Goal: Information Seeking & Learning: Learn about a topic

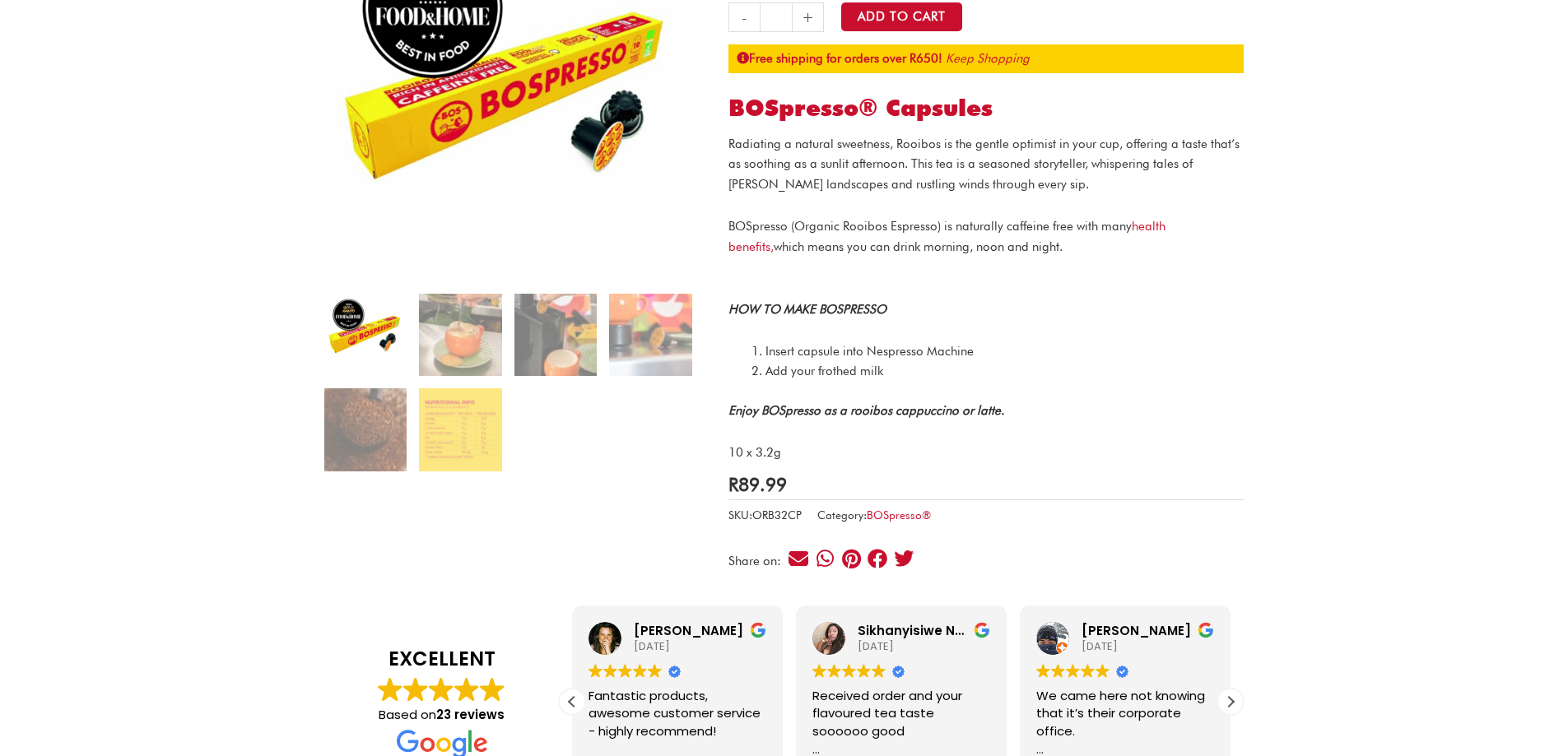
scroll to position [247, 0]
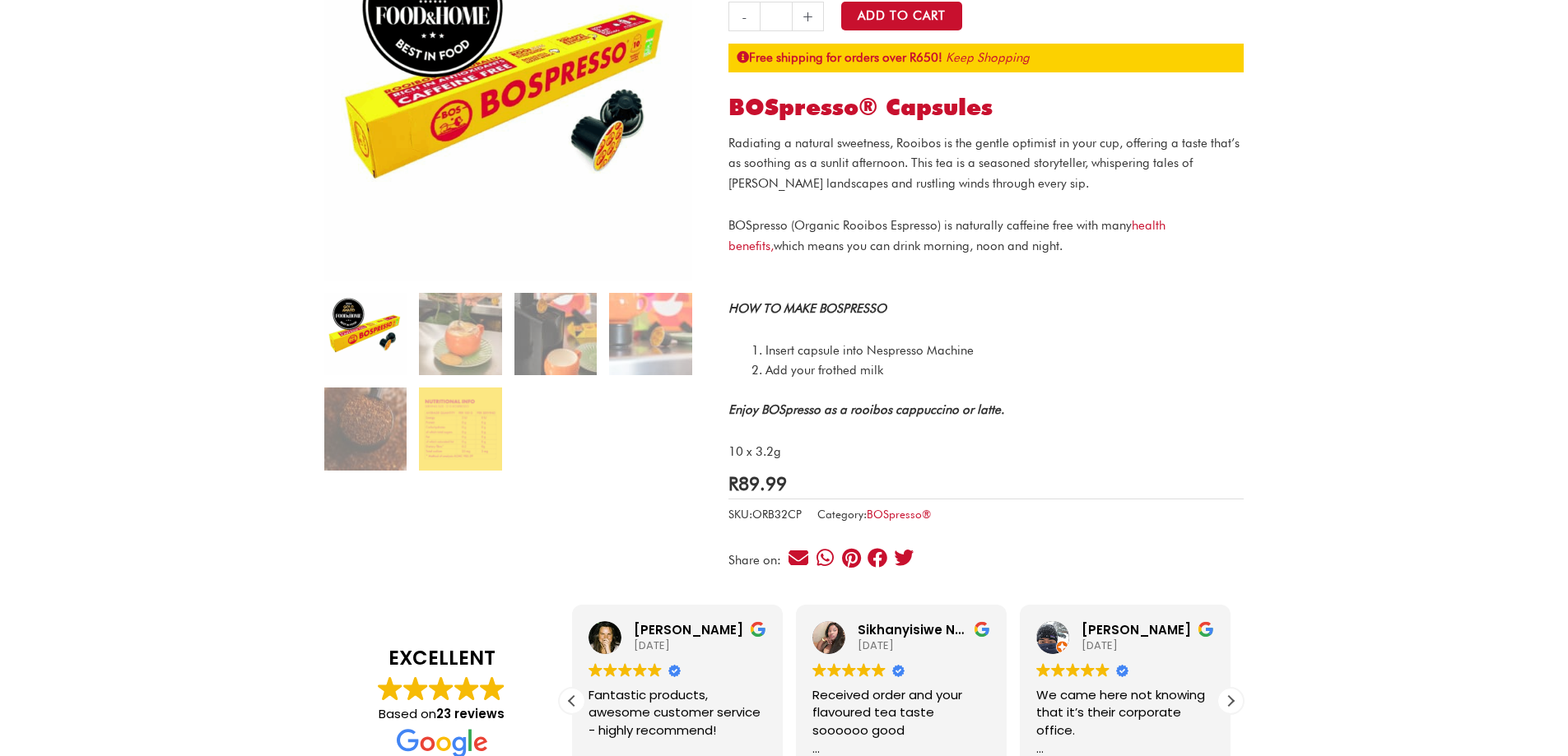
click at [416, 335] on ol at bounding box center [508, 388] width 368 height 190
click at [376, 335] on img at bounding box center [365, 334] width 82 height 82
click at [468, 335] on img at bounding box center [459, 334] width 82 height 82
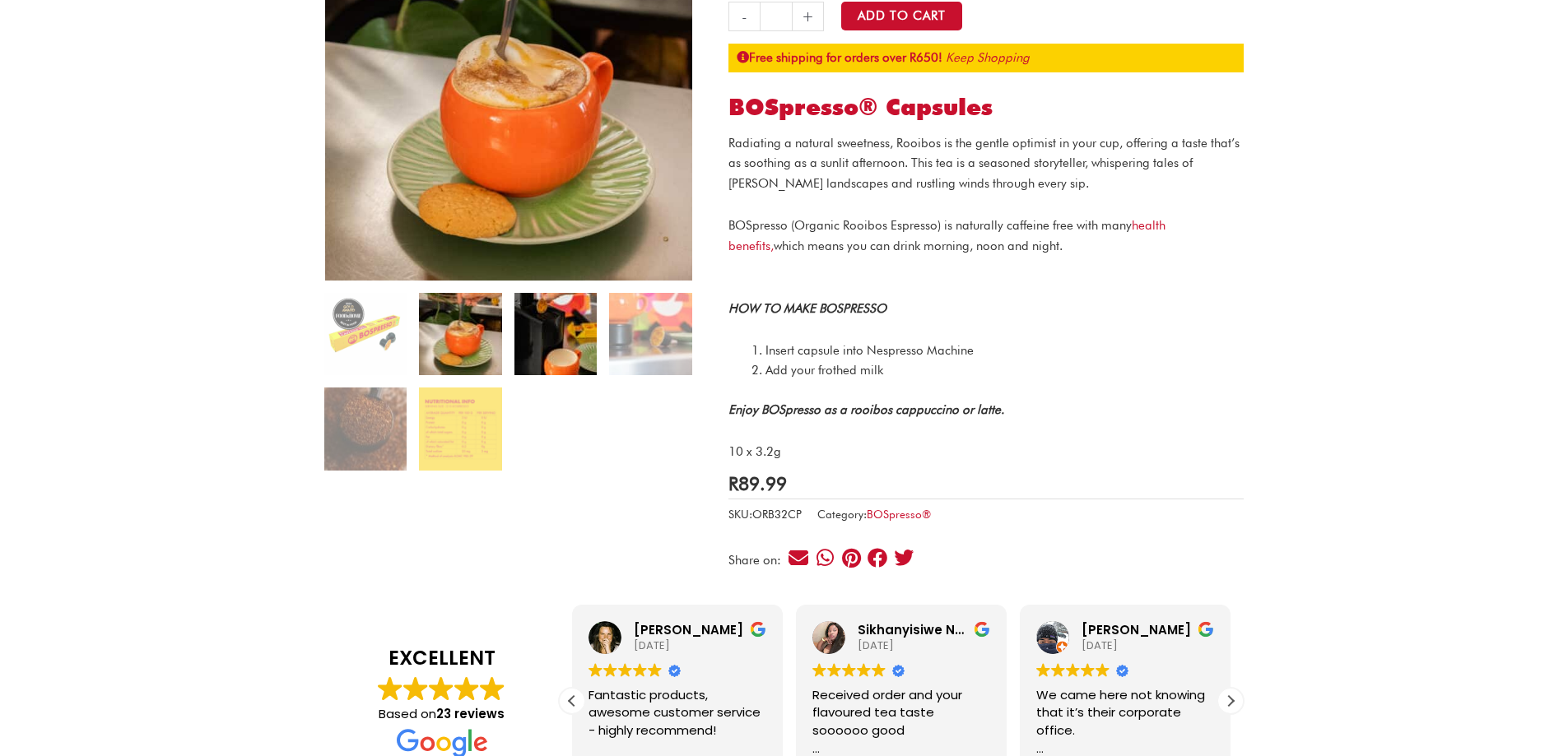
click at [551, 338] on img at bounding box center [555, 334] width 82 height 82
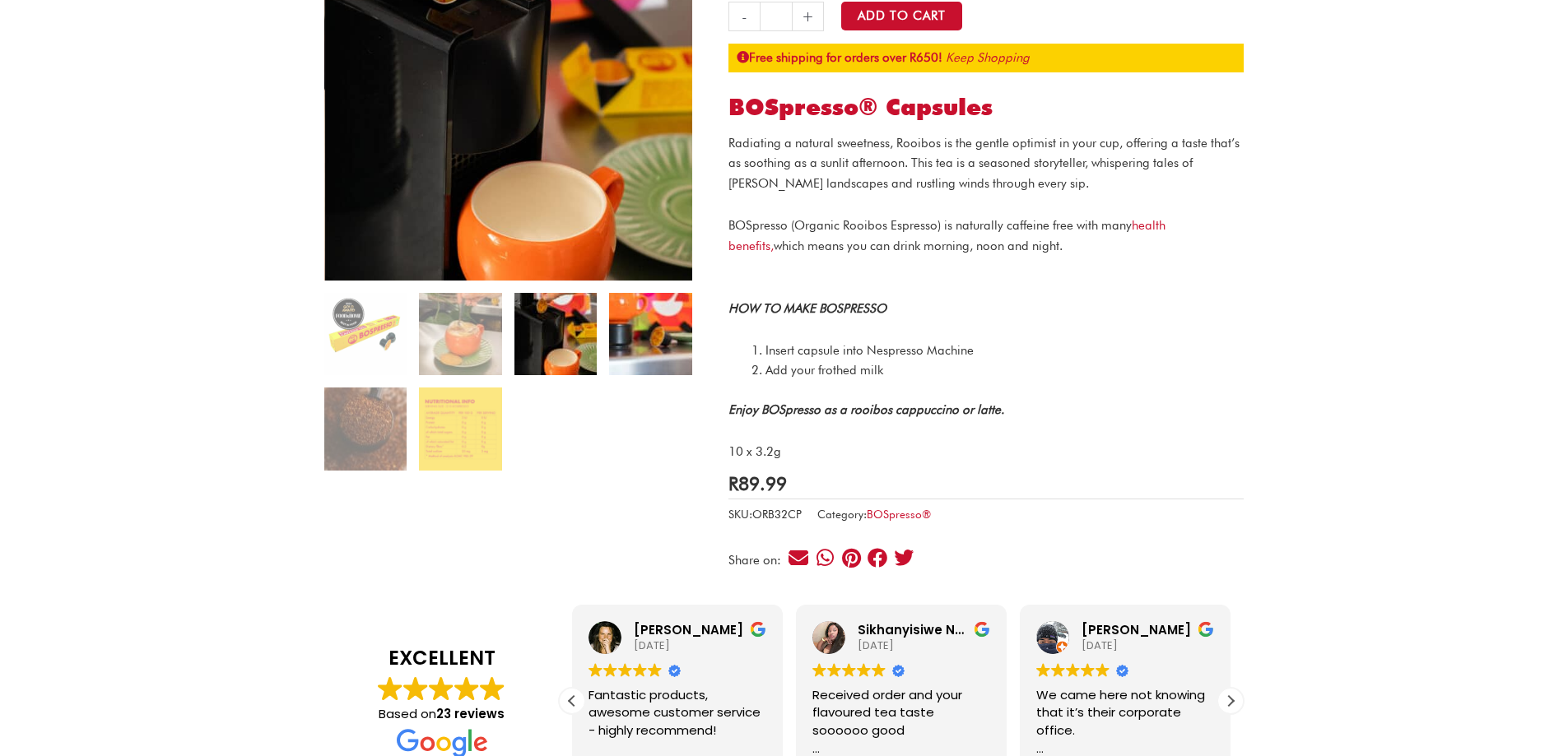
click at [634, 331] on img at bounding box center [650, 334] width 82 height 82
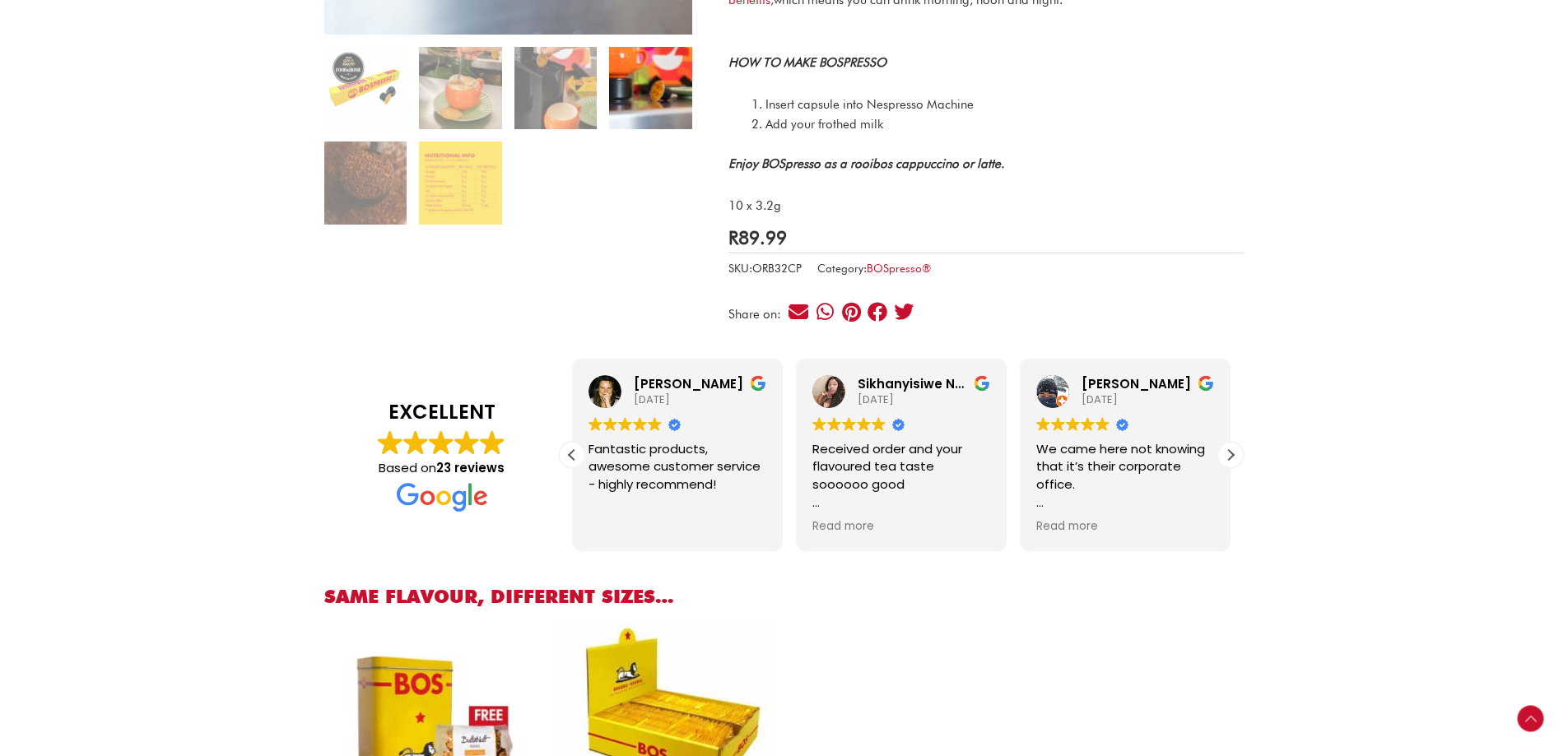
scroll to position [0, 0]
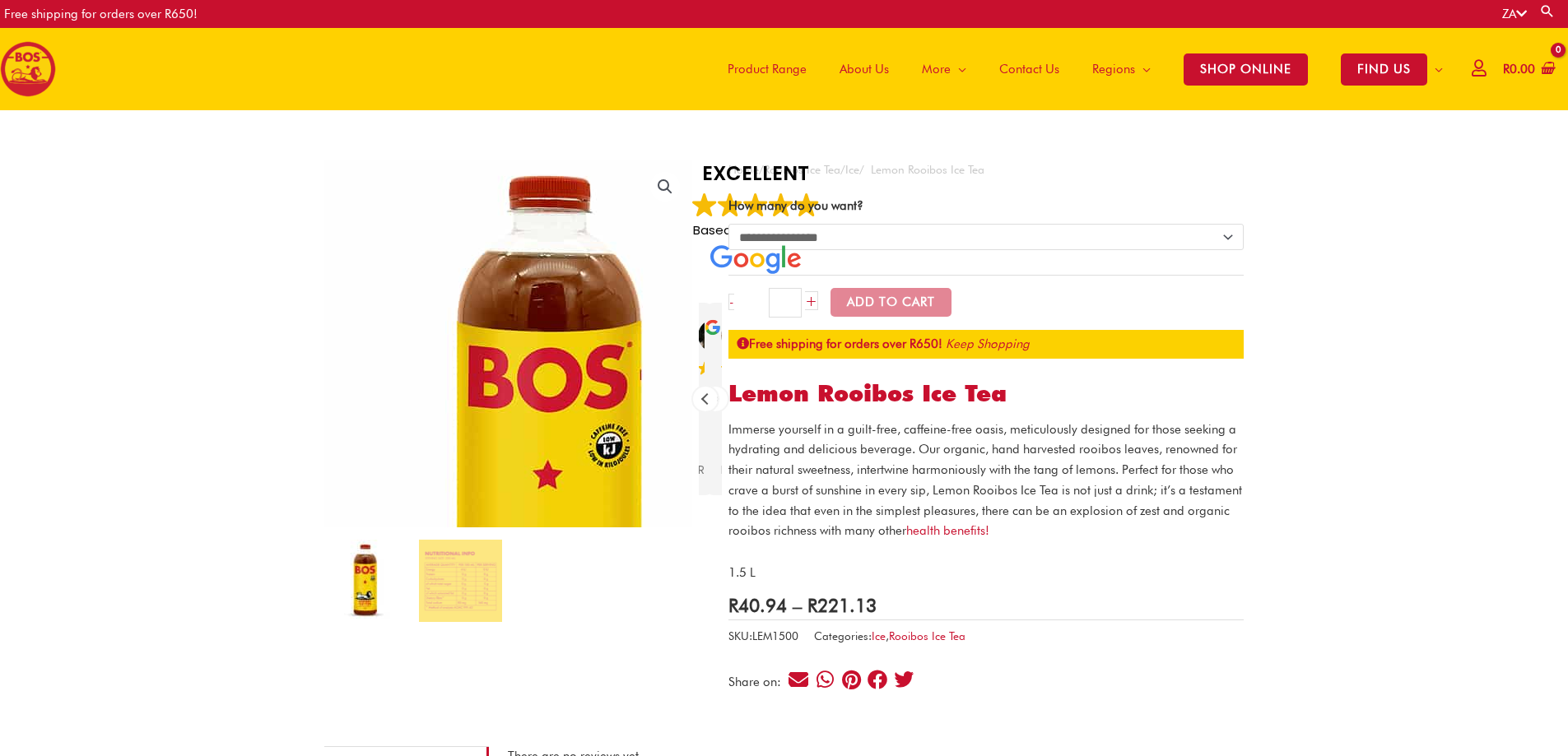
click at [451, 206] on img at bounding box center [550, 466] width 658 height 658
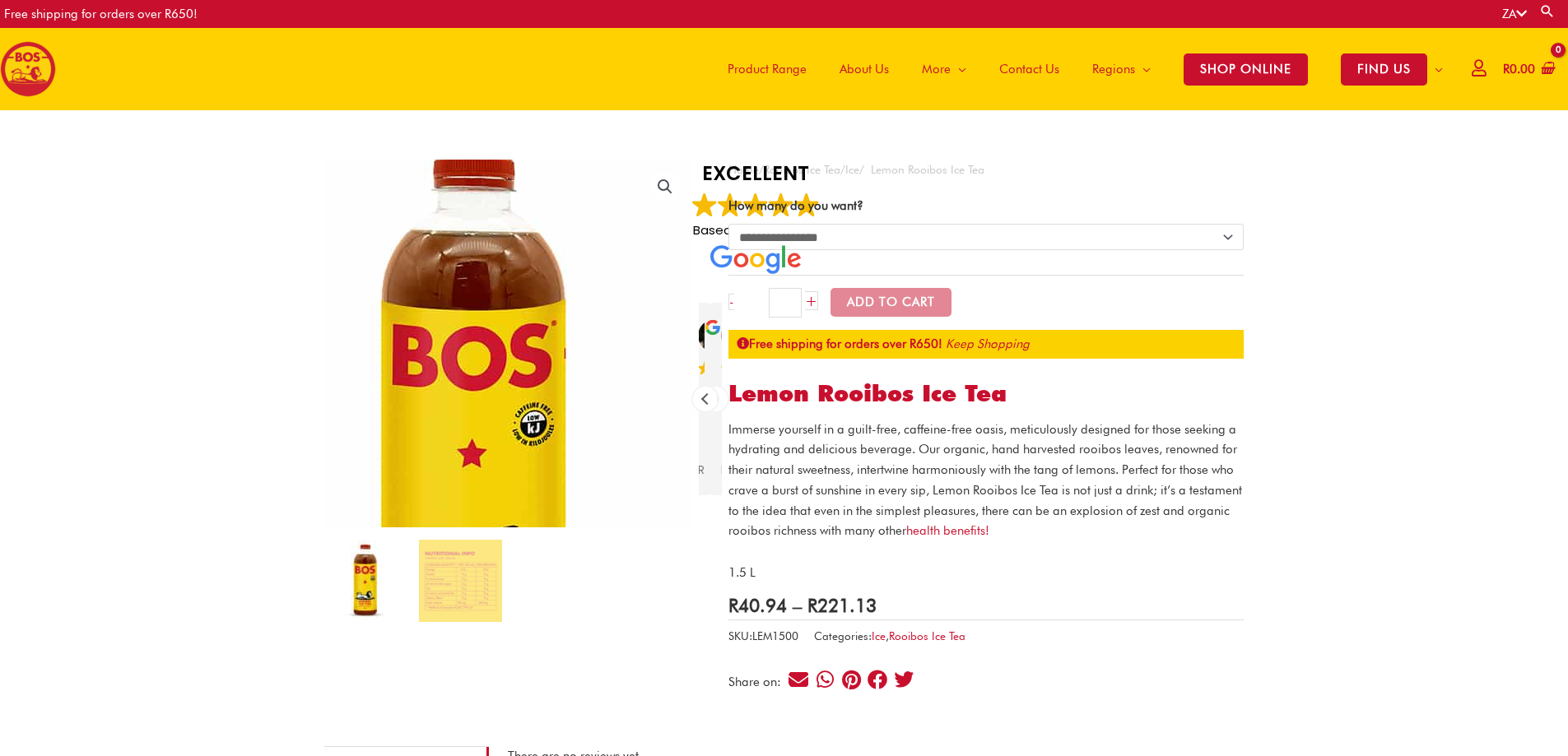
click at [550, 215] on img at bounding box center [475, 445] width 658 height 658
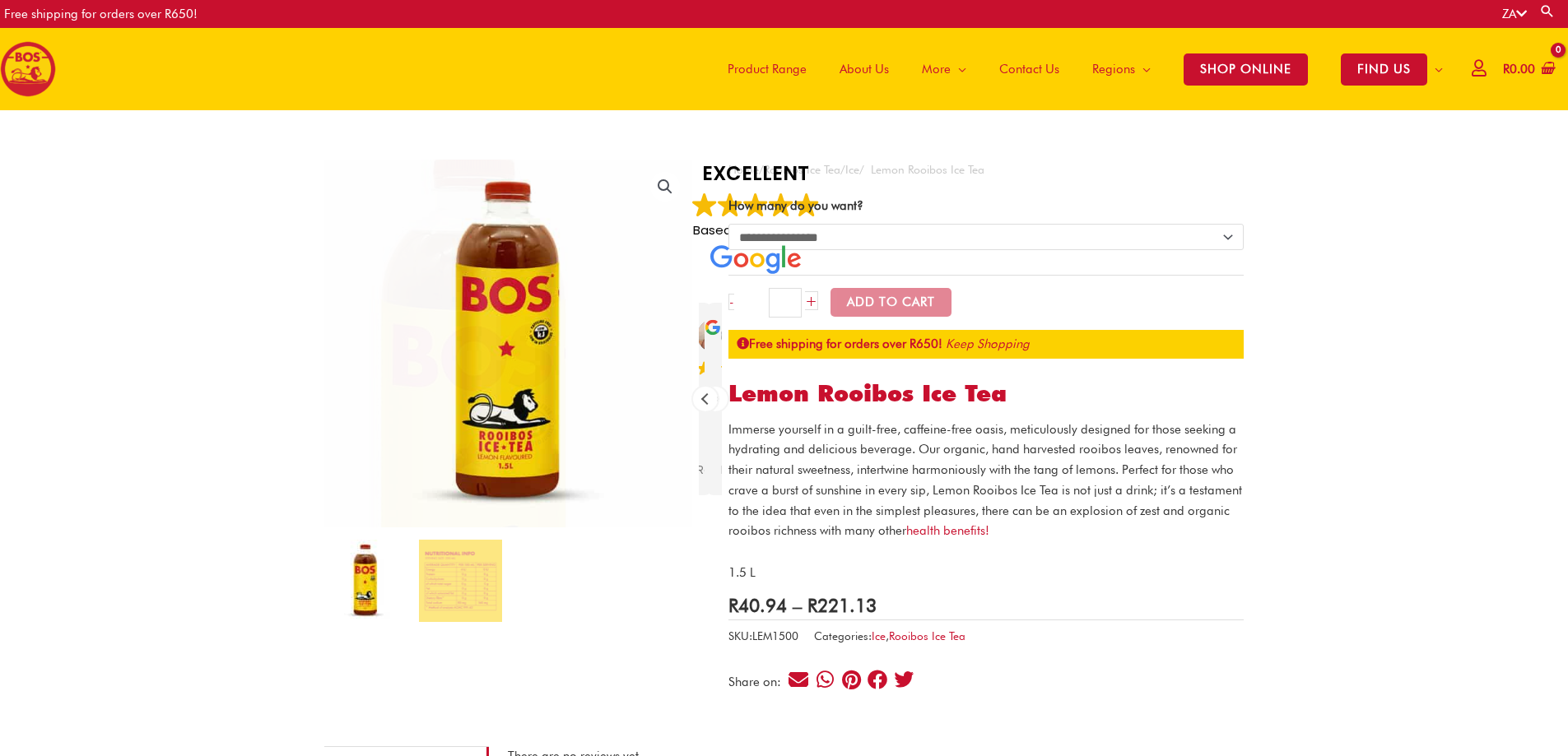
drag, startPoint x: 550, startPoint y: 215, endPoint x: 661, endPoint y: 185, distance: 115.0
click at [661, 185] on link "🔍" at bounding box center [665, 187] width 30 height 30
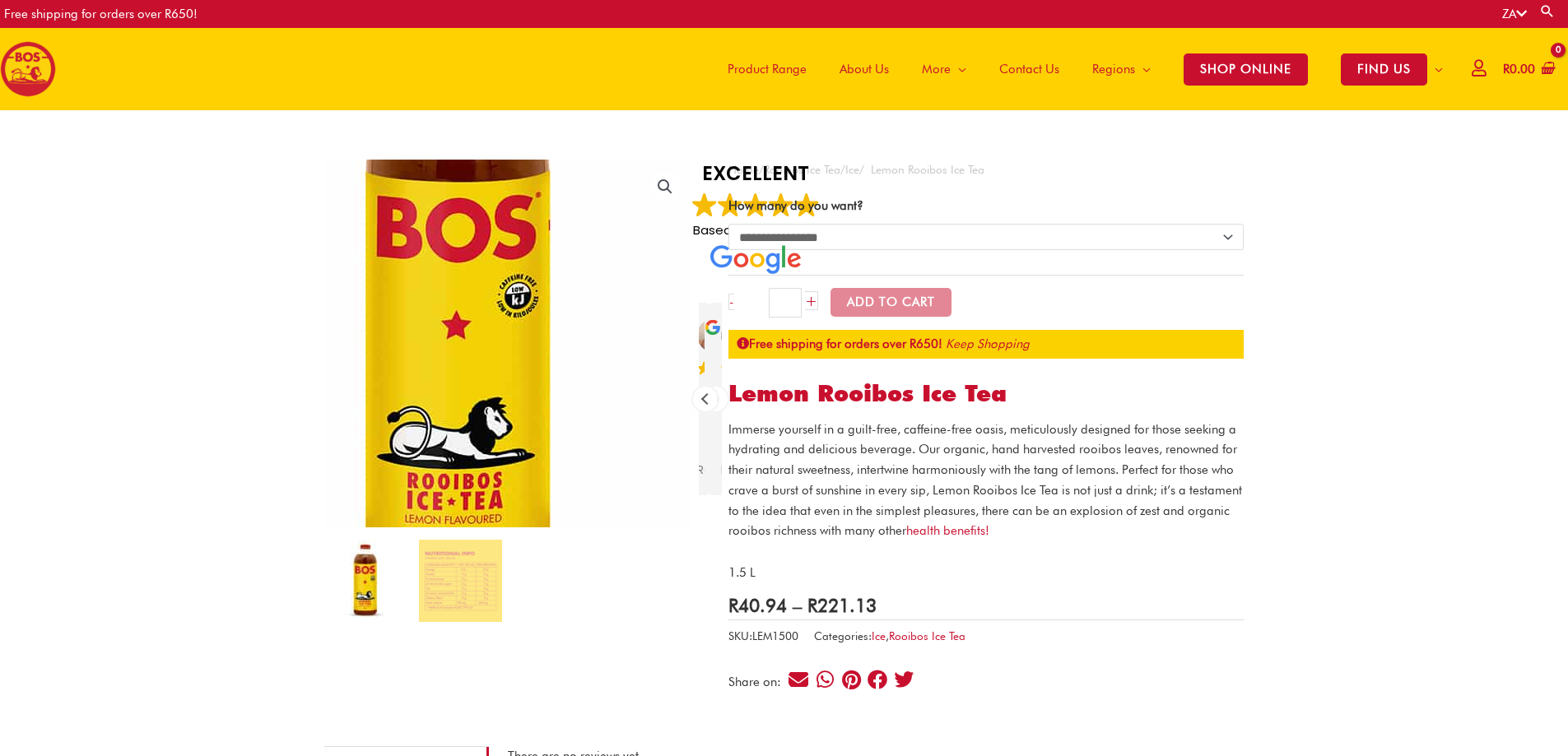
click at [570, 378] on img at bounding box center [459, 316] width 658 height 658
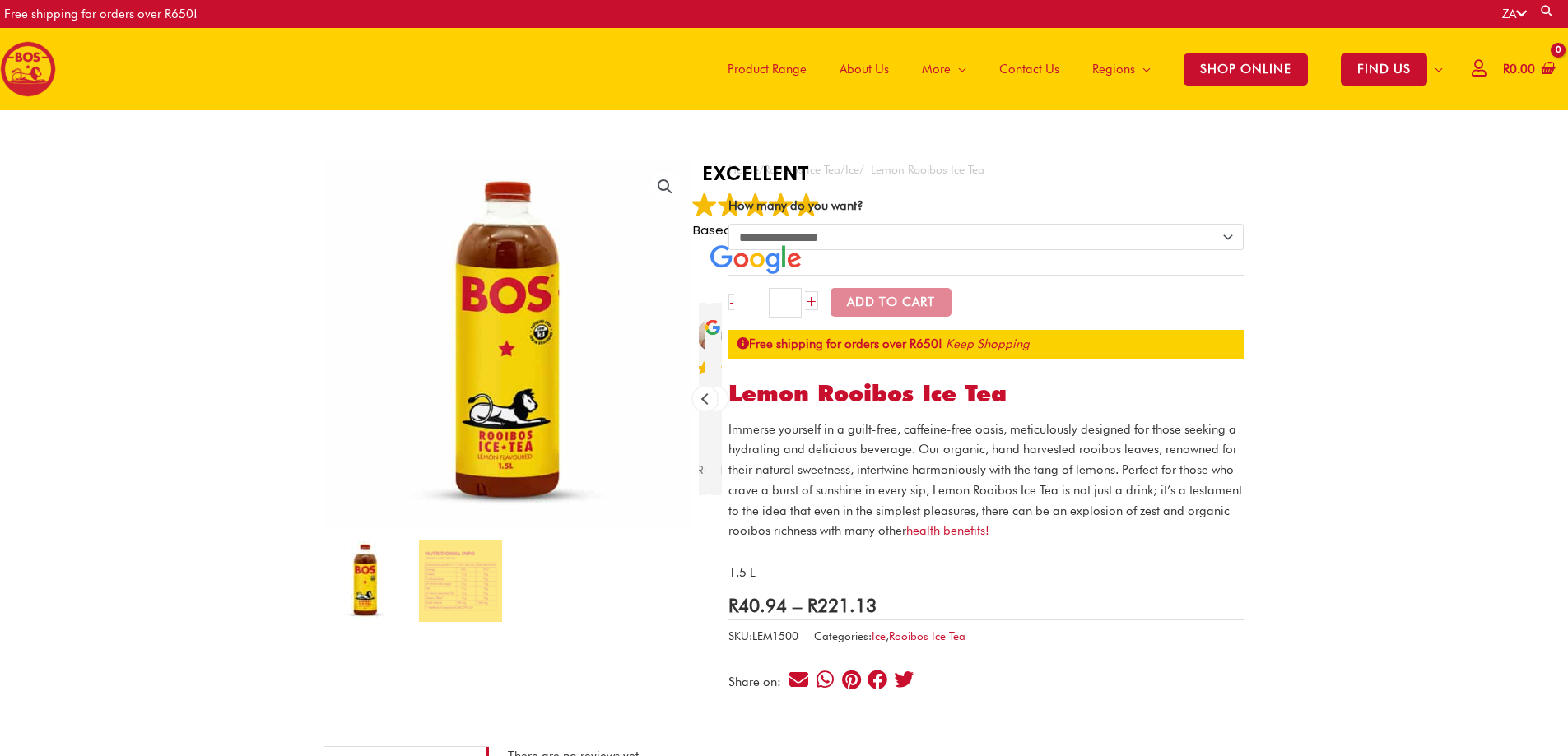
click at [661, 185] on link "🔍" at bounding box center [665, 187] width 30 height 30
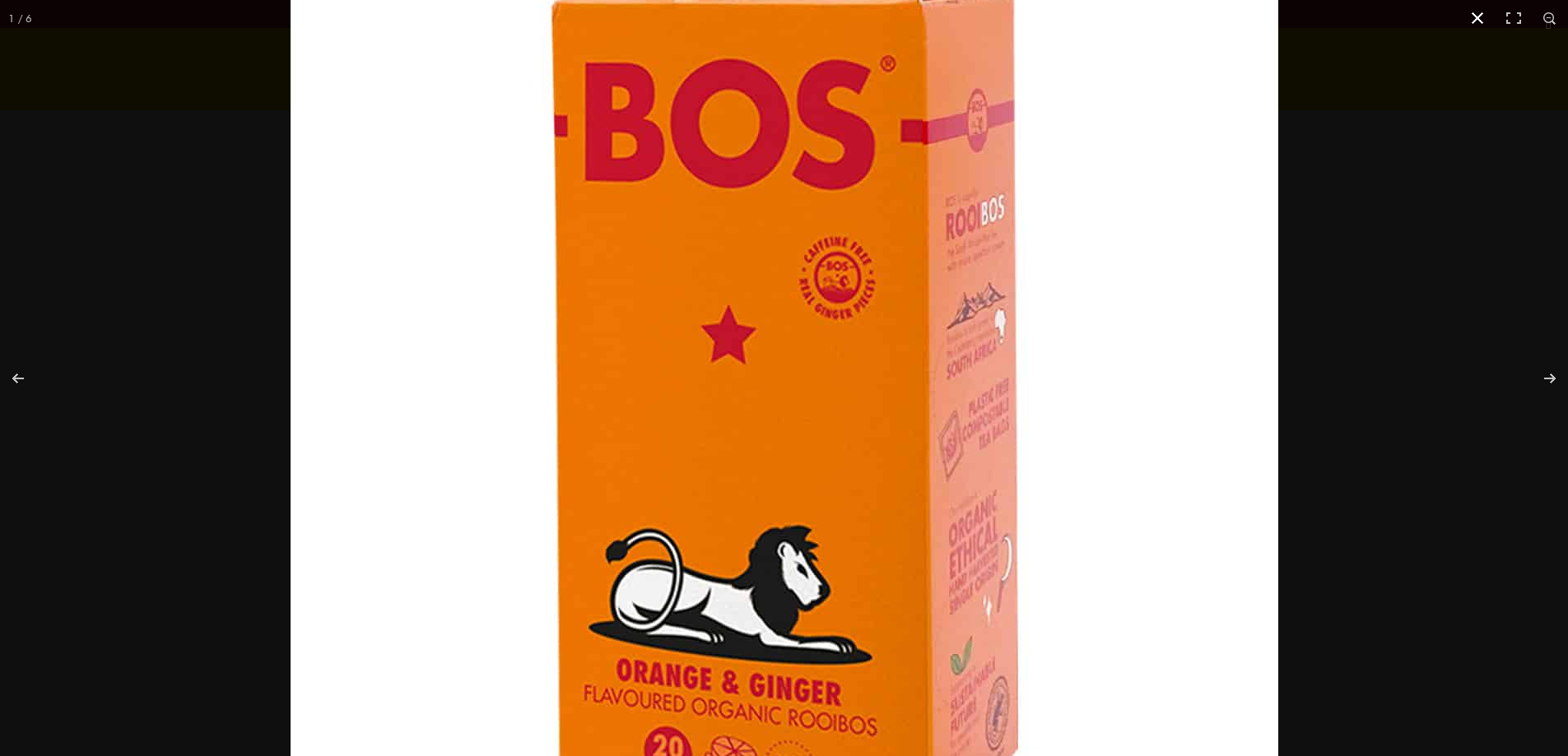
click at [1477, 16] on button "Close (Esc)" at bounding box center [1476, 18] width 36 height 36
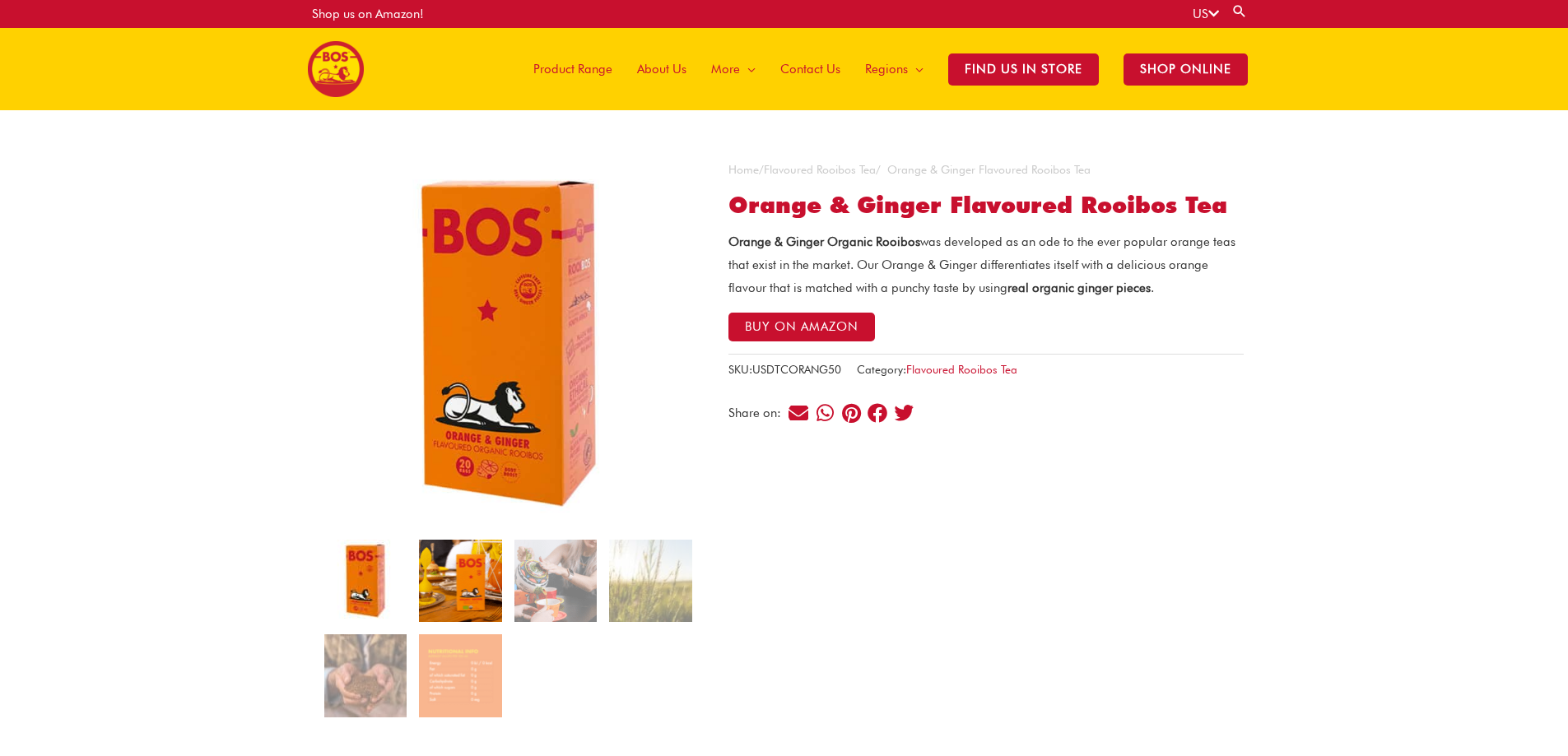
click at [471, 587] on img at bounding box center [459, 580] width 82 height 82
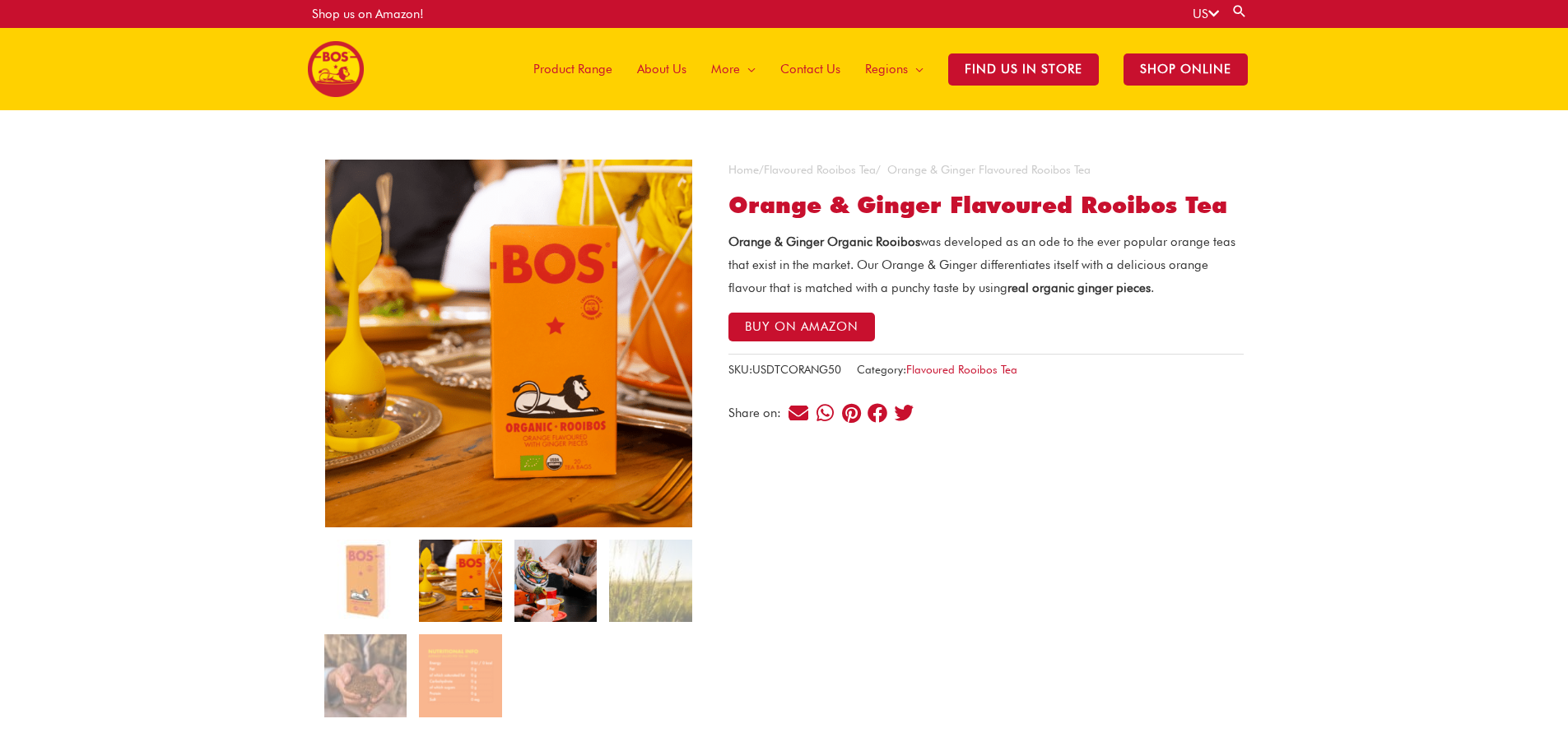
click at [531, 584] on img at bounding box center [555, 580] width 82 height 82
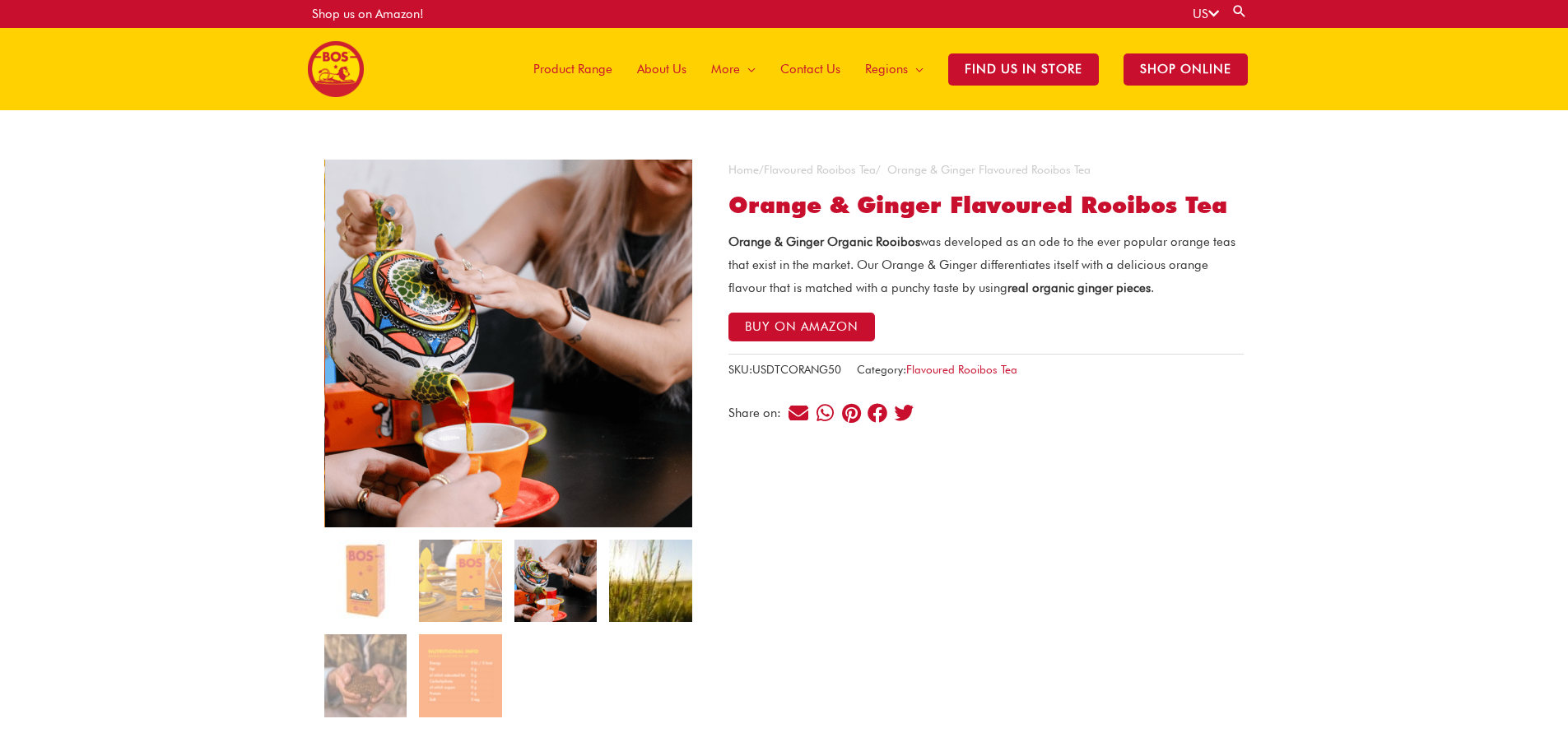
click at [636, 586] on img at bounding box center [650, 580] width 82 height 82
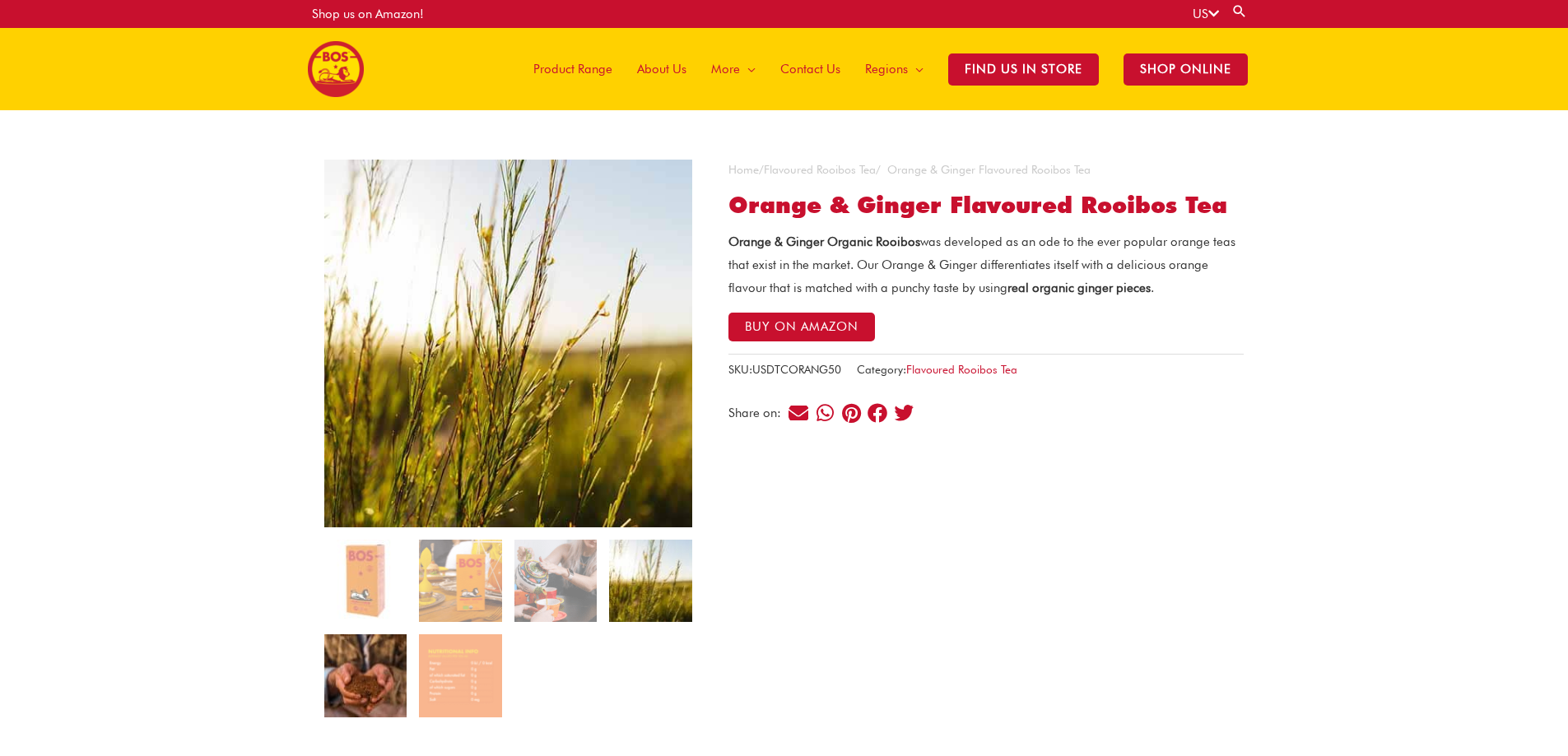
click at [367, 665] on img at bounding box center [365, 675] width 82 height 82
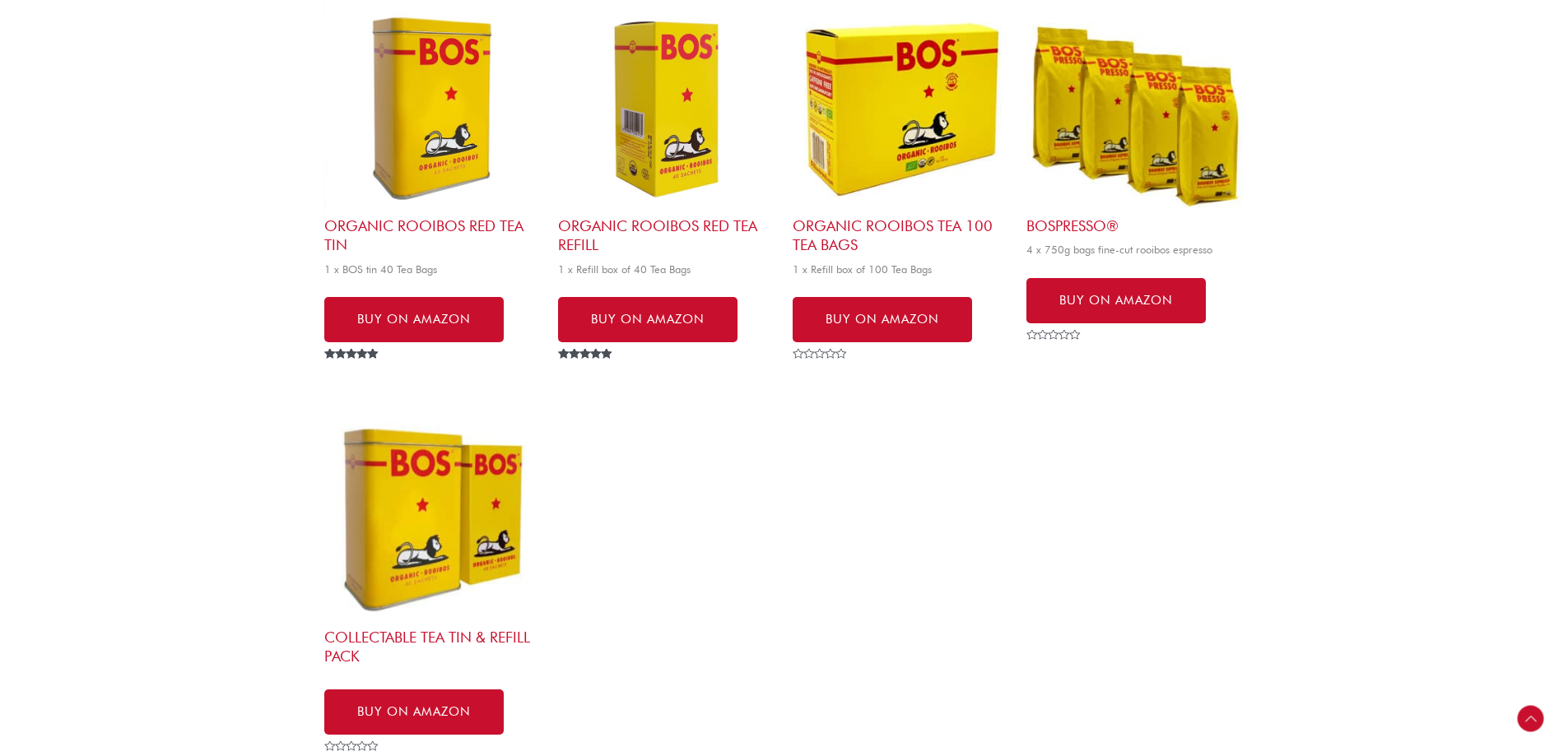
scroll to position [411, 0]
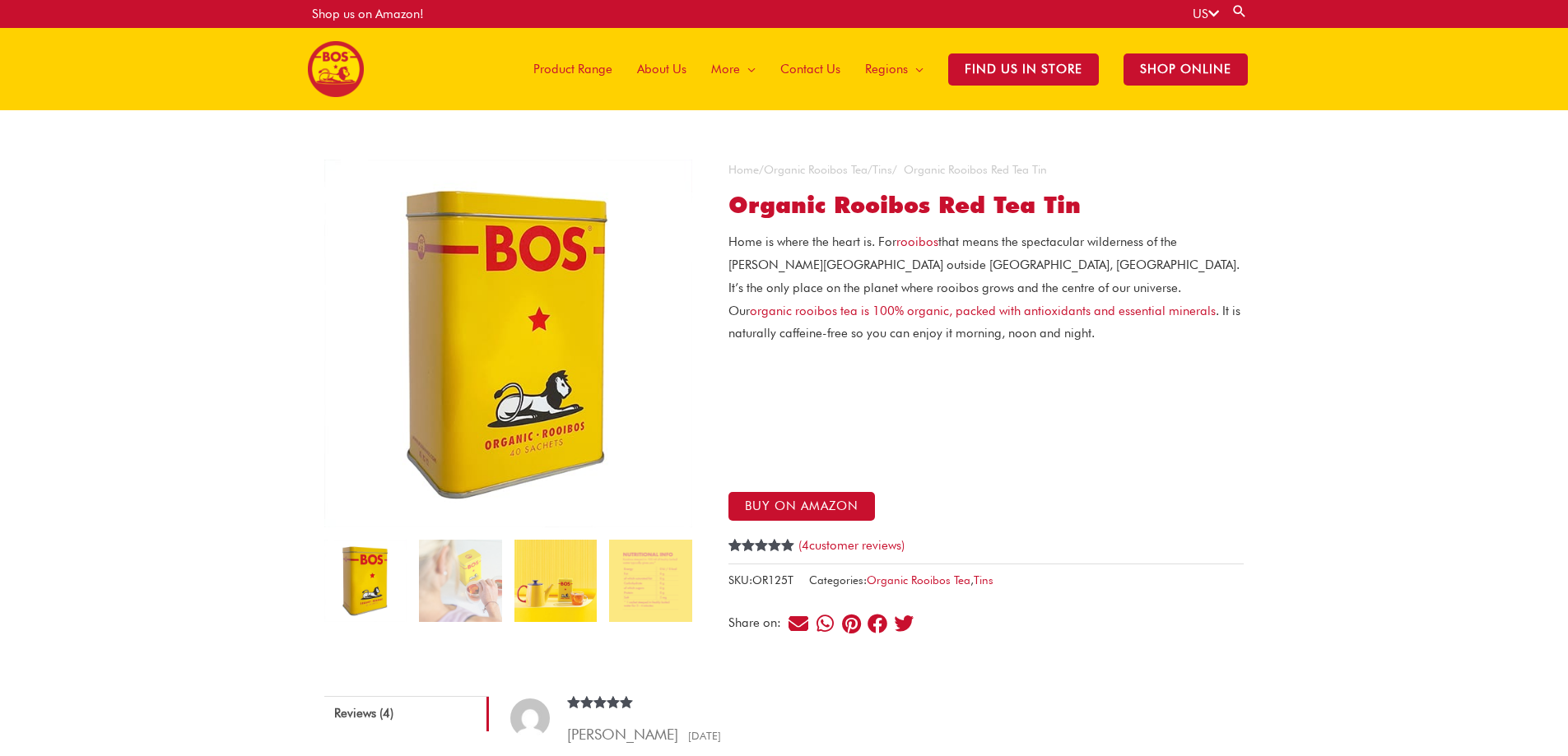
click at [564, 576] on img at bounding box center [555, 580] width 82 height 82
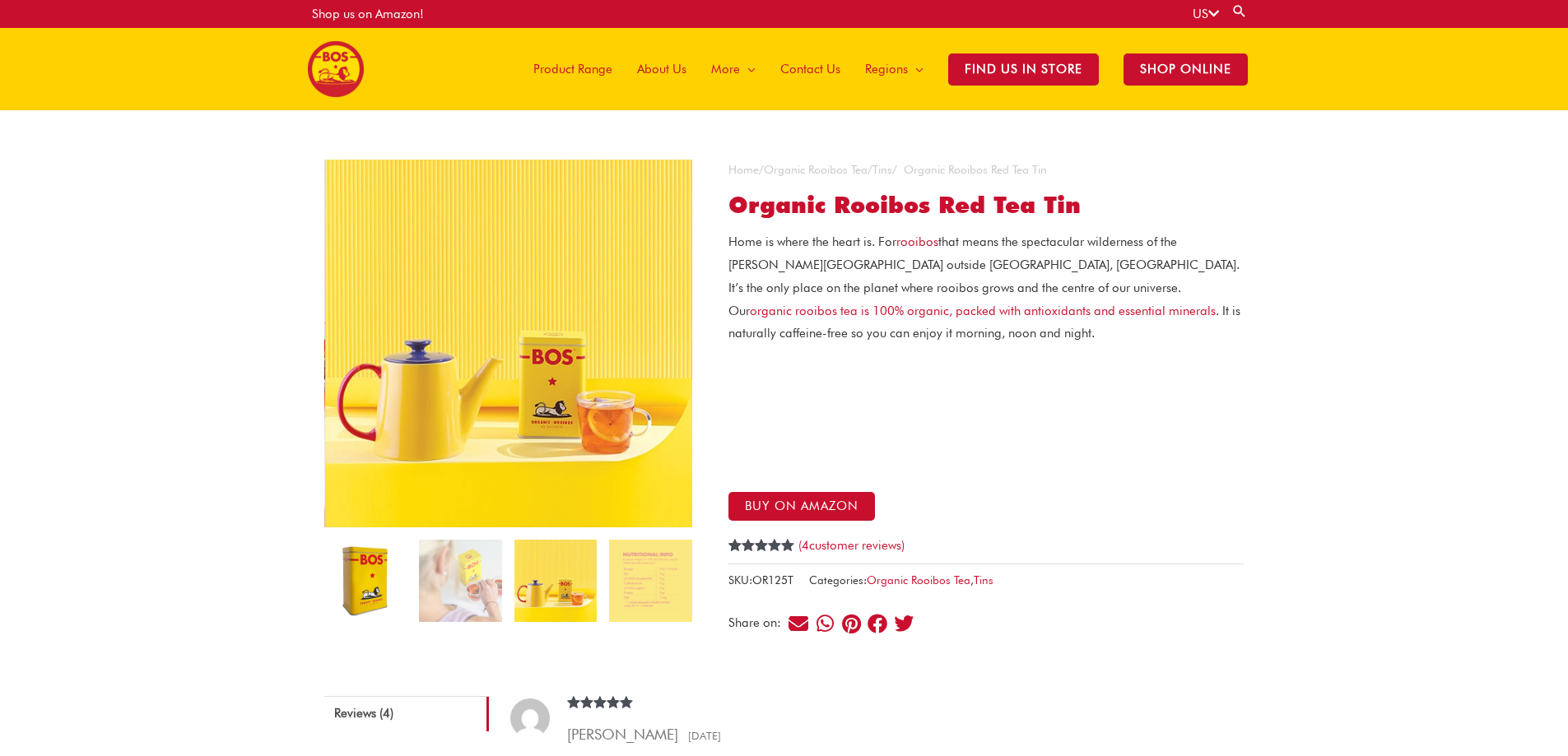
click at [343, 581] on img at bounding box center [365, 580] width 82 height 82
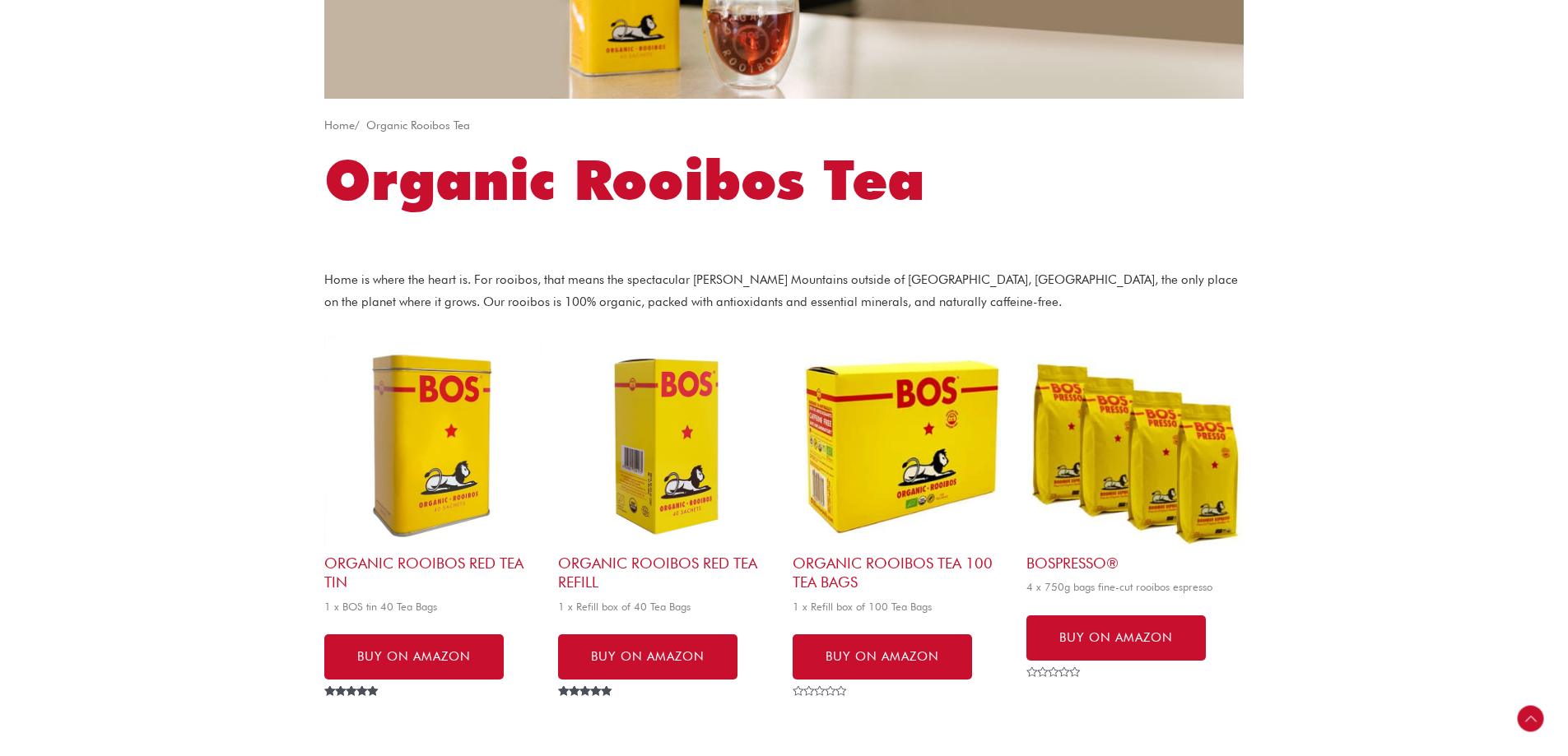
scroll to position [329, 0]
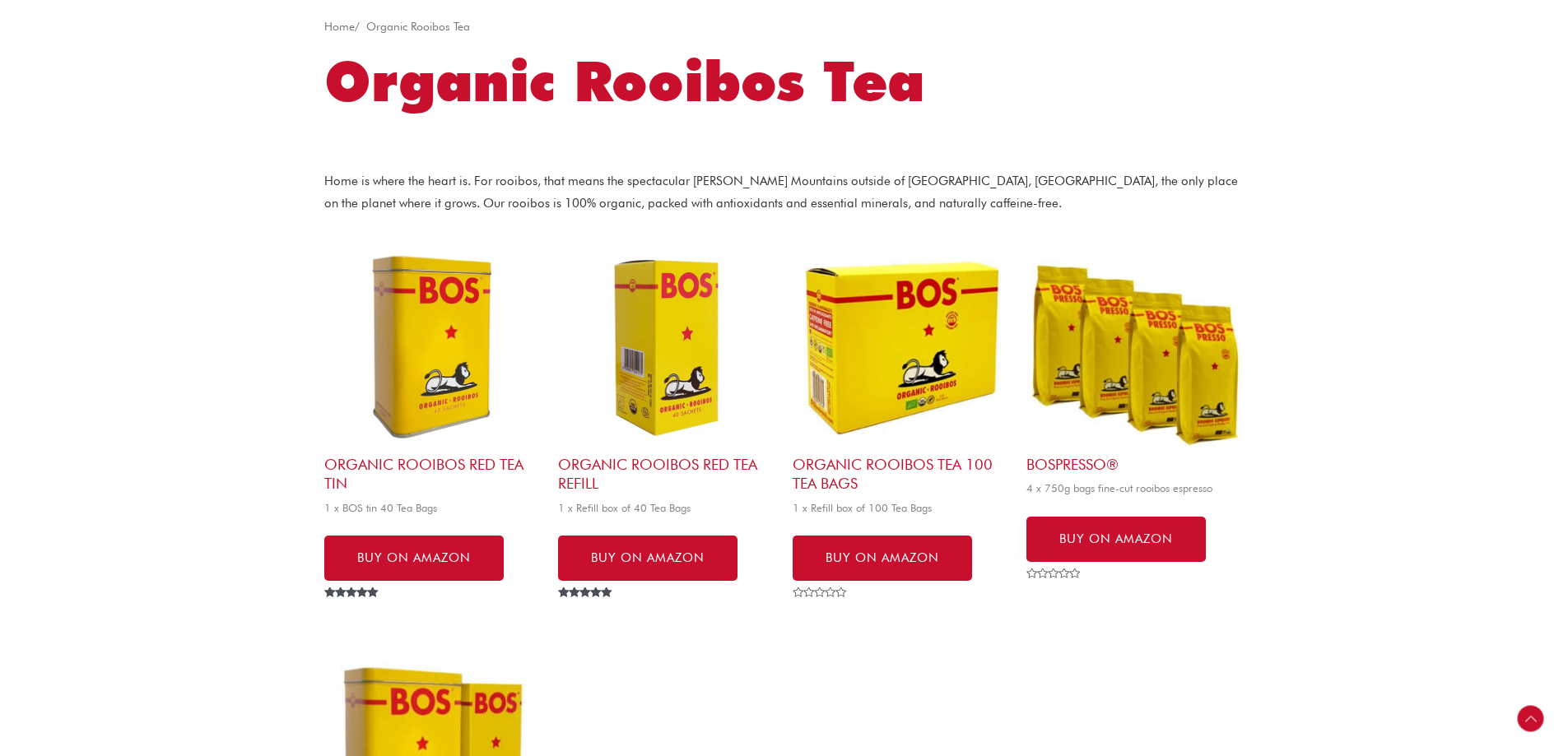
click at [905, 456] on h2 "Organic Rooibos Tea 100 Tea Bags" at bounding box center [900, 474] width 217 height 39
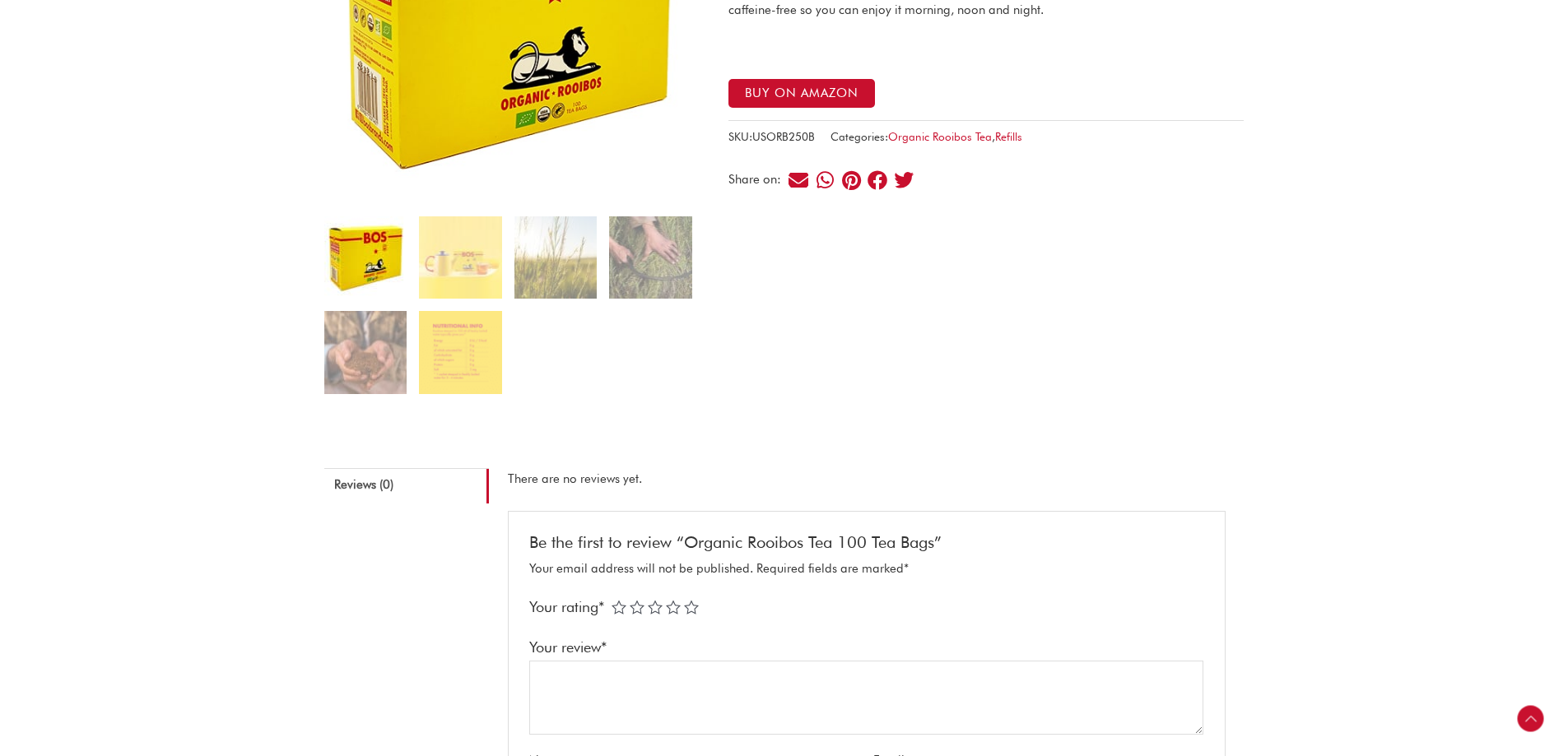
scroll to position [329, 0]
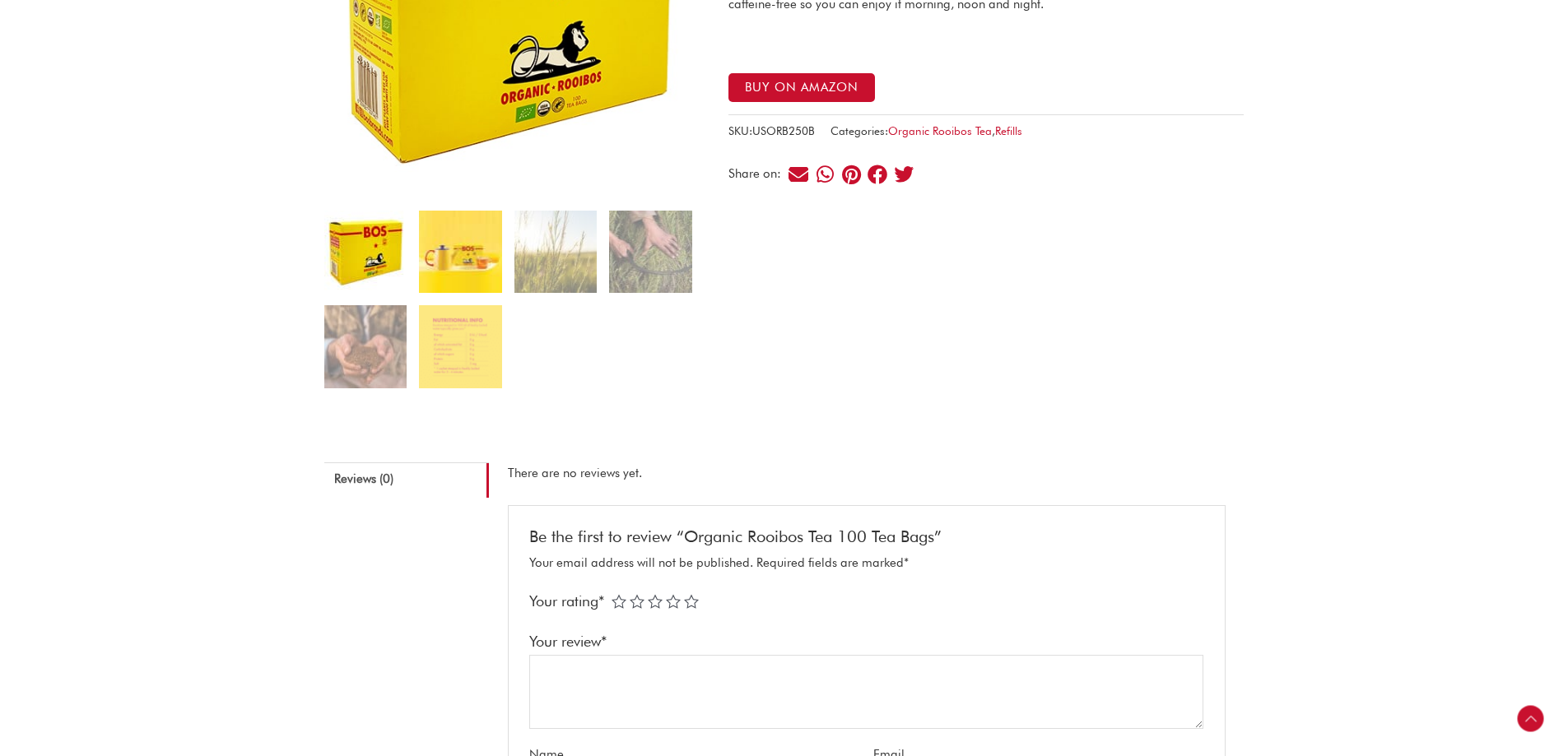
click at [474, 264] on img at bounding box center [459, 251] width 82 height 82
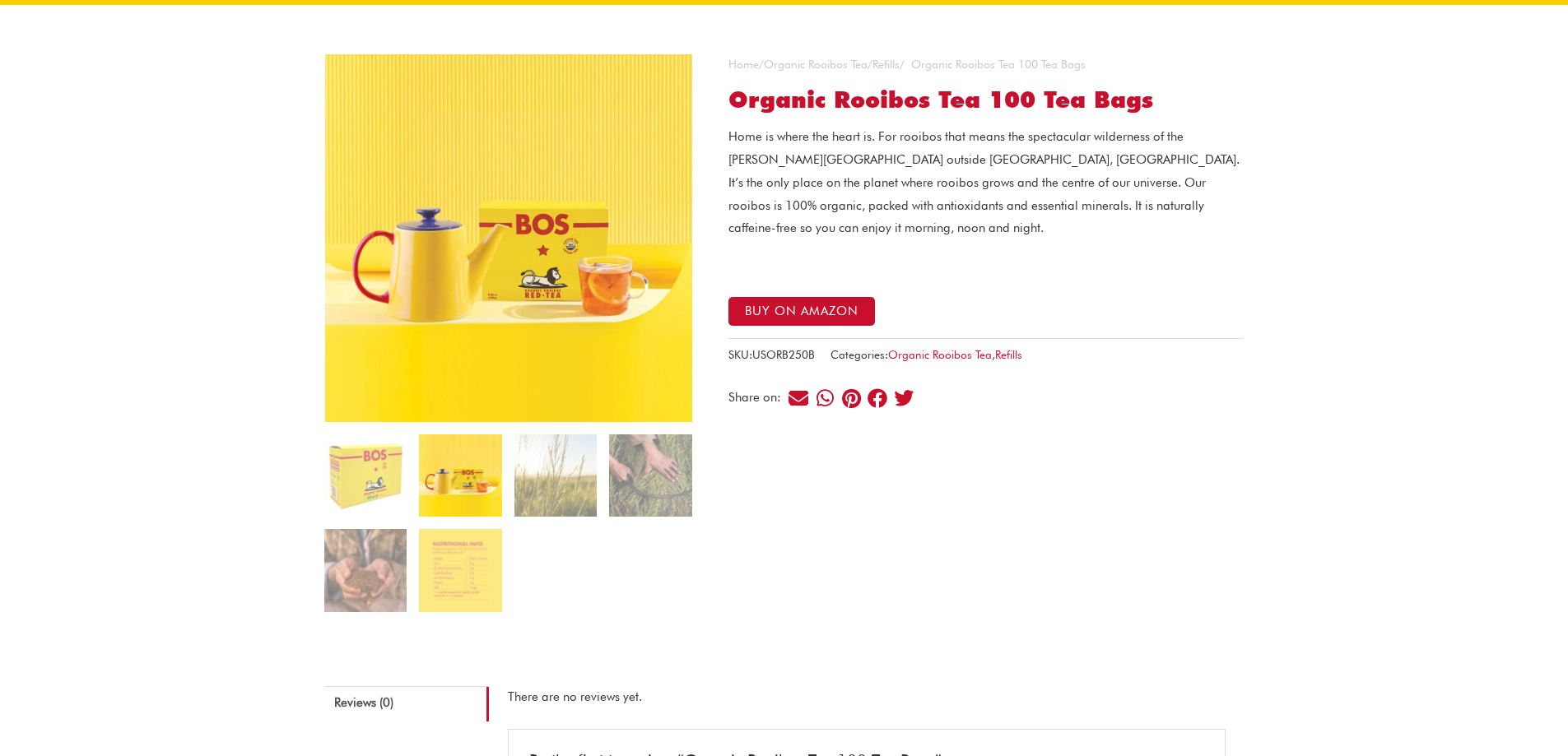
scroll to position [82, 0]
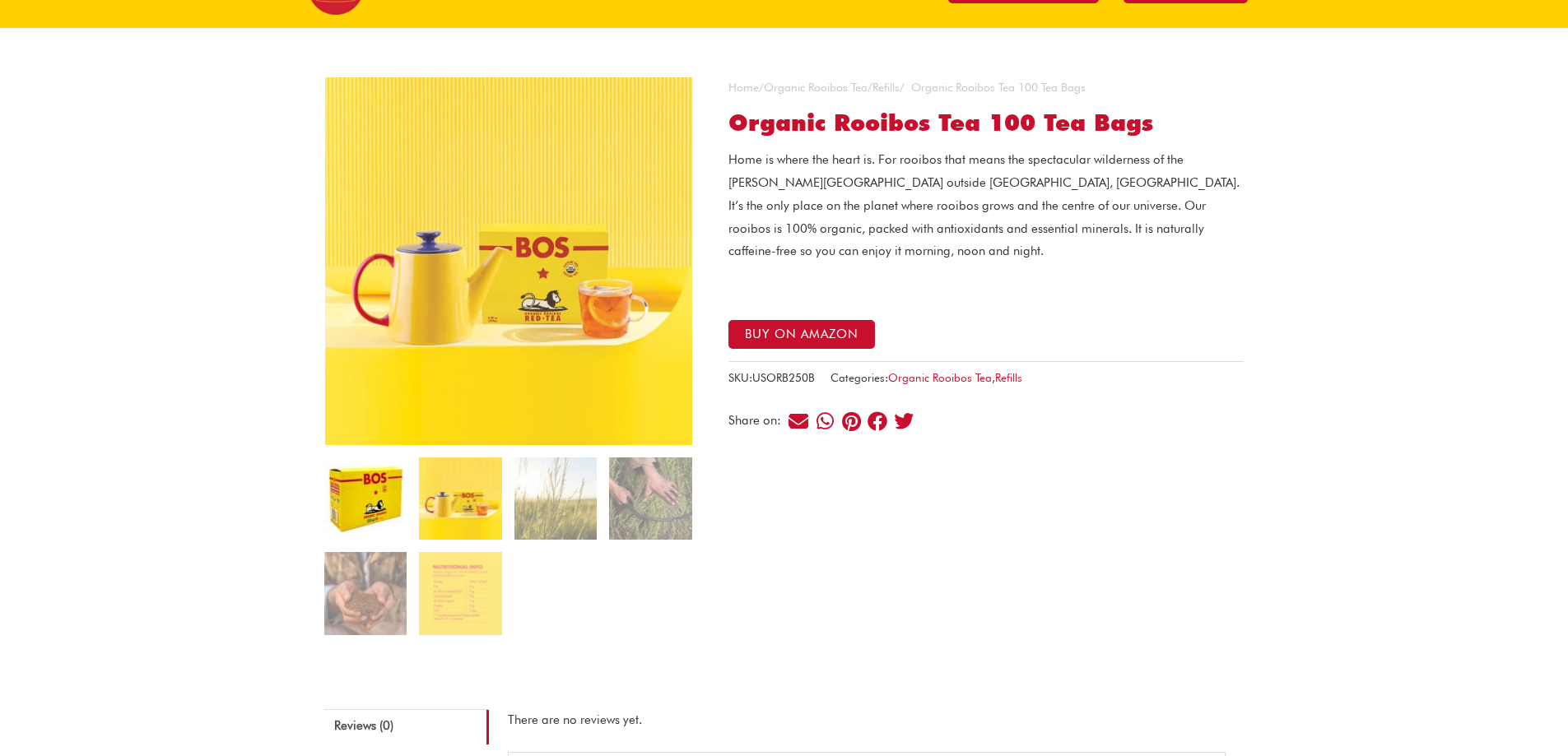
click at [395, 490] on img at bounding box center [365, 498] width 82 height 82
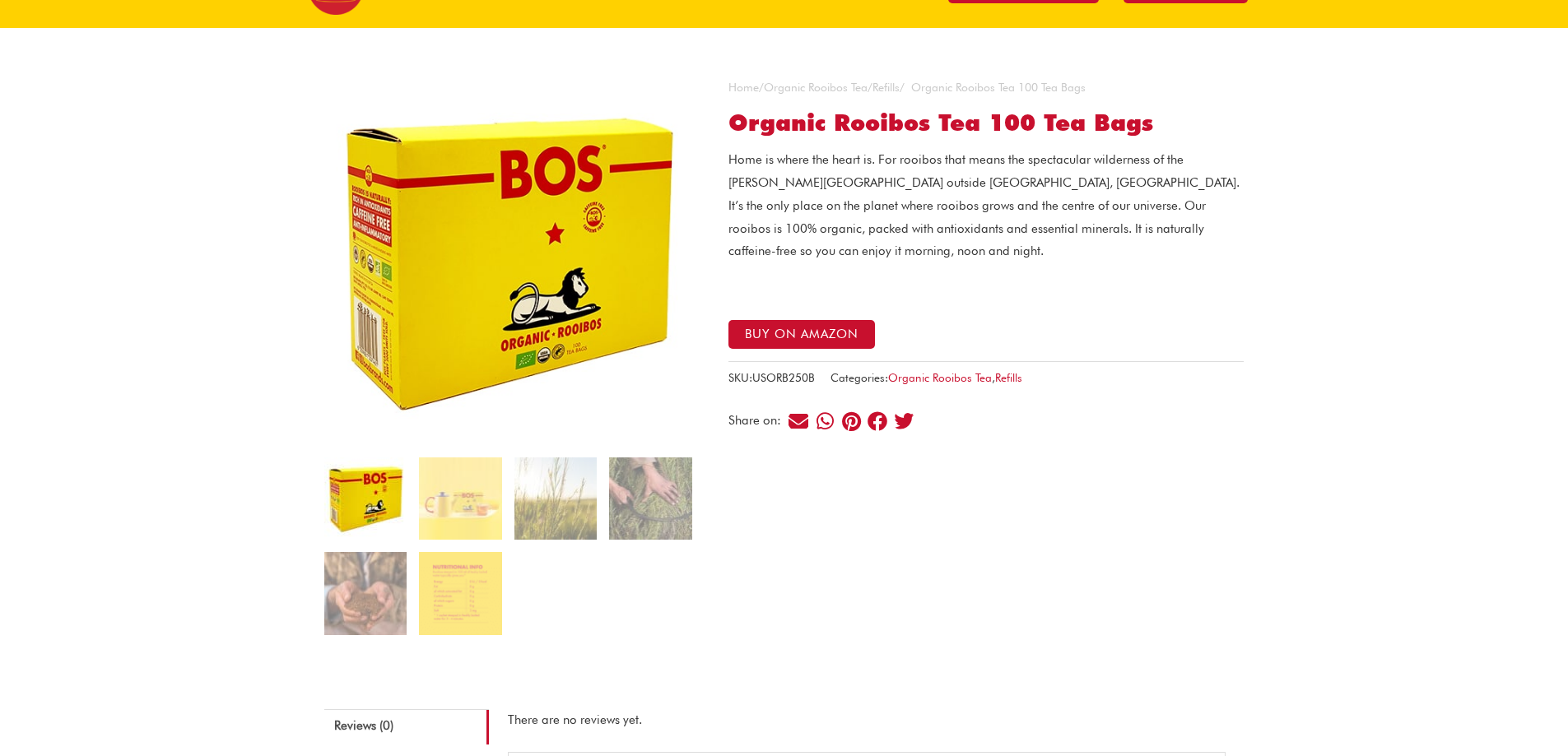
click at [451, 331] on img at bounding box center [508, 262] width 368 height 368
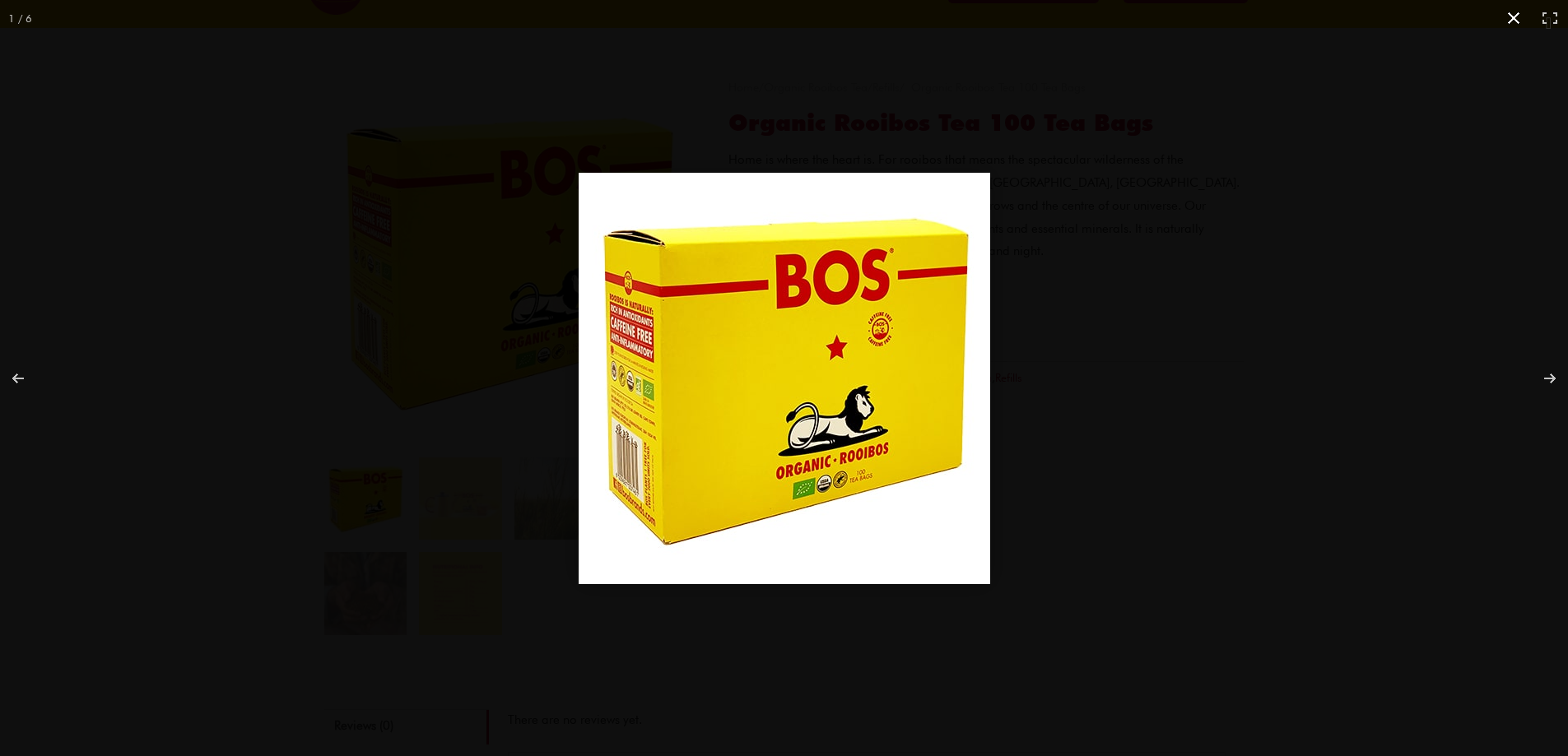
click at [1503, 15] on button "Close (Esc)" at bounding box center [1513, 18] width 36 height 36
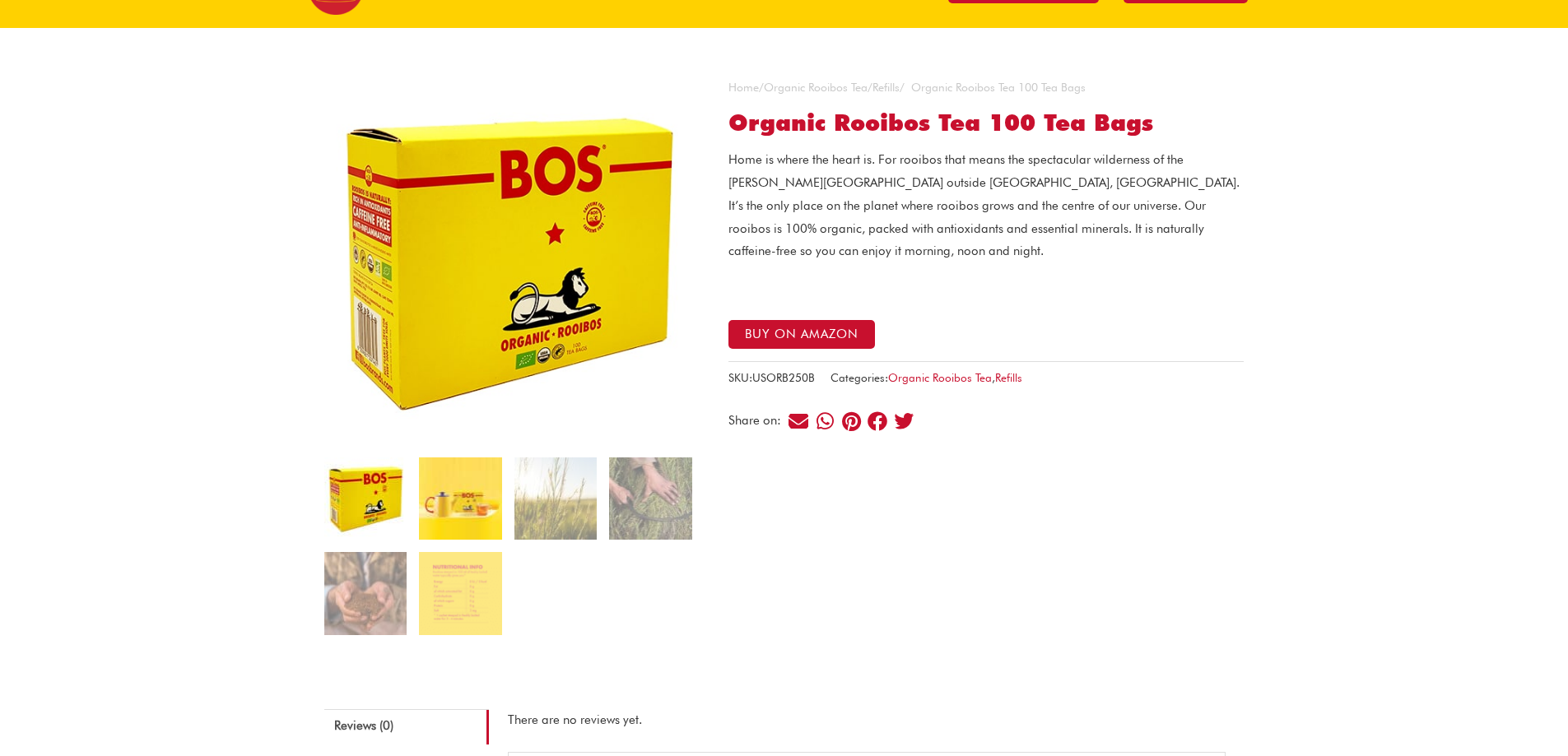
click at [459, 507] on img at bounding box center [459, 498] width 82 height 82
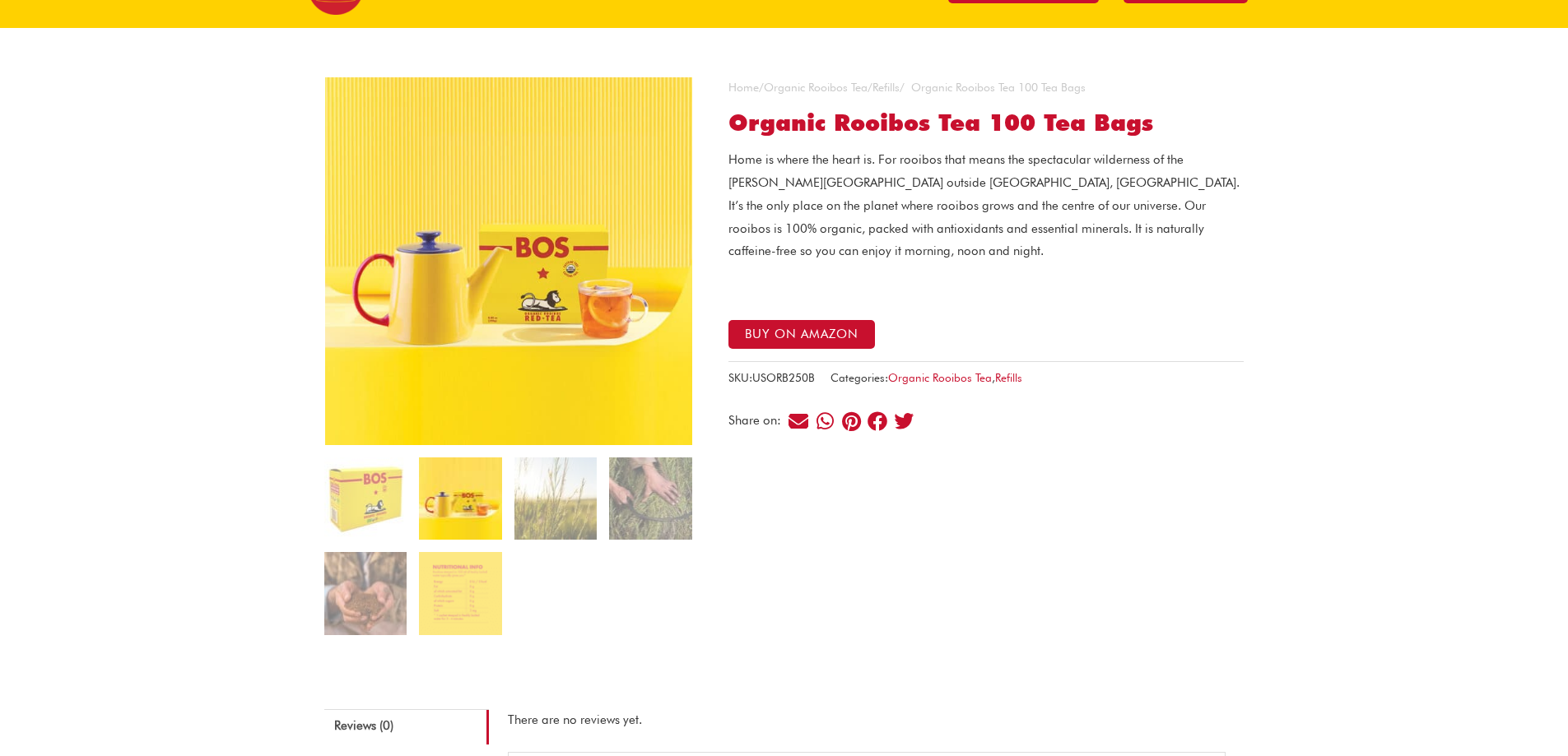
click at [500, 325] on img at bounding box center [509, 262] width 368 height 368
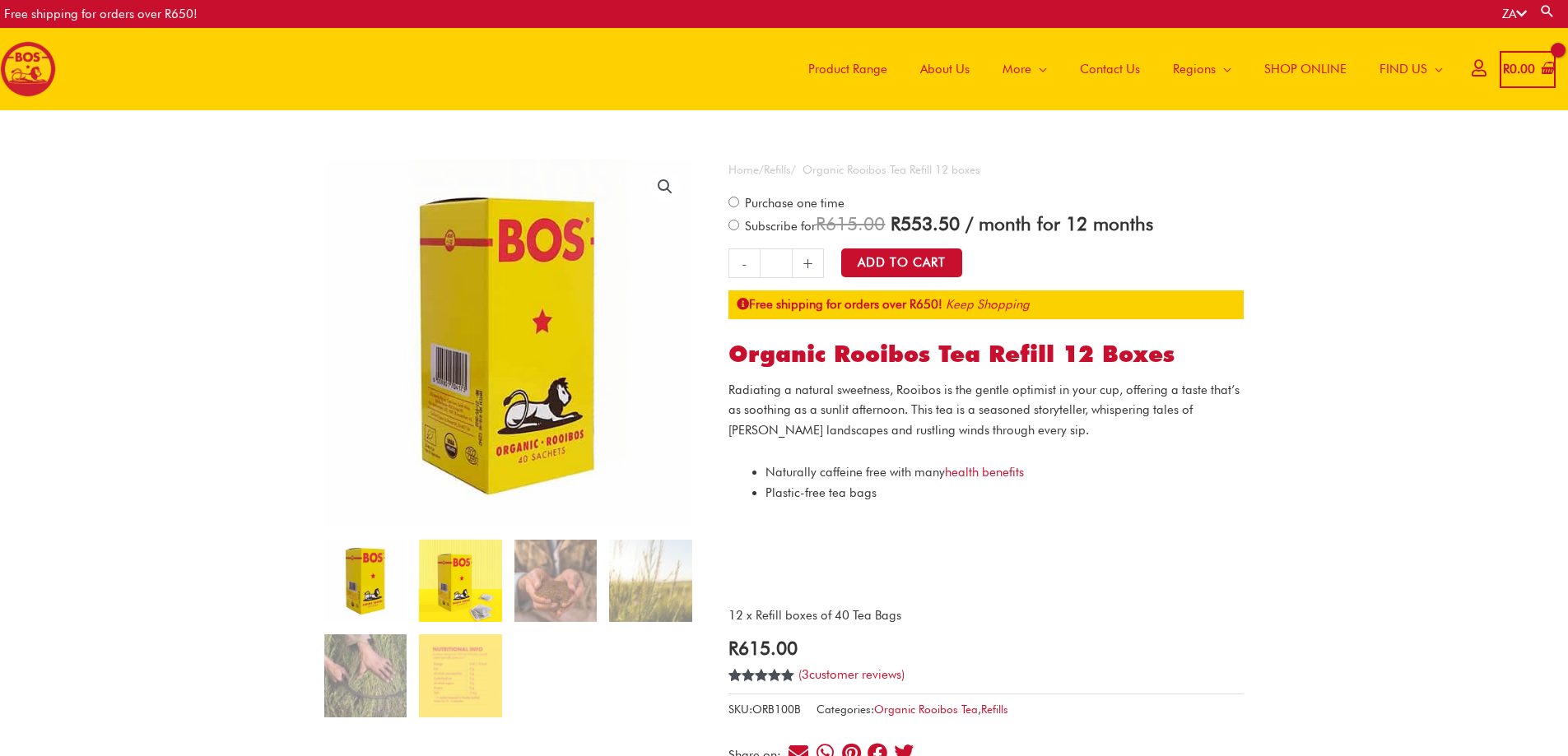
click at [446, 578] on img at bounding box center [459, 580] width 82 height 82
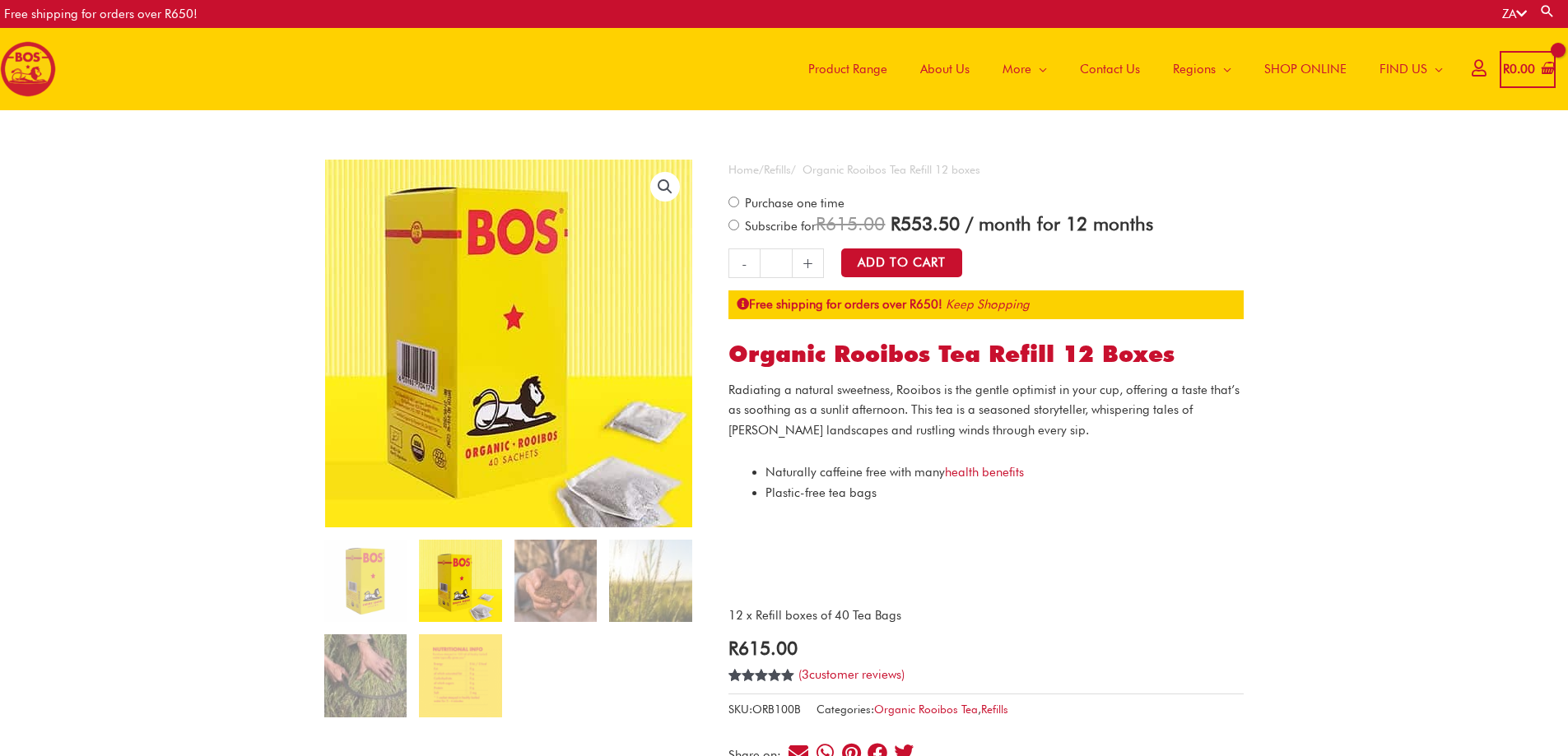
click at [518, 401] on img at bounding box center [507, 331] width 445 height 445
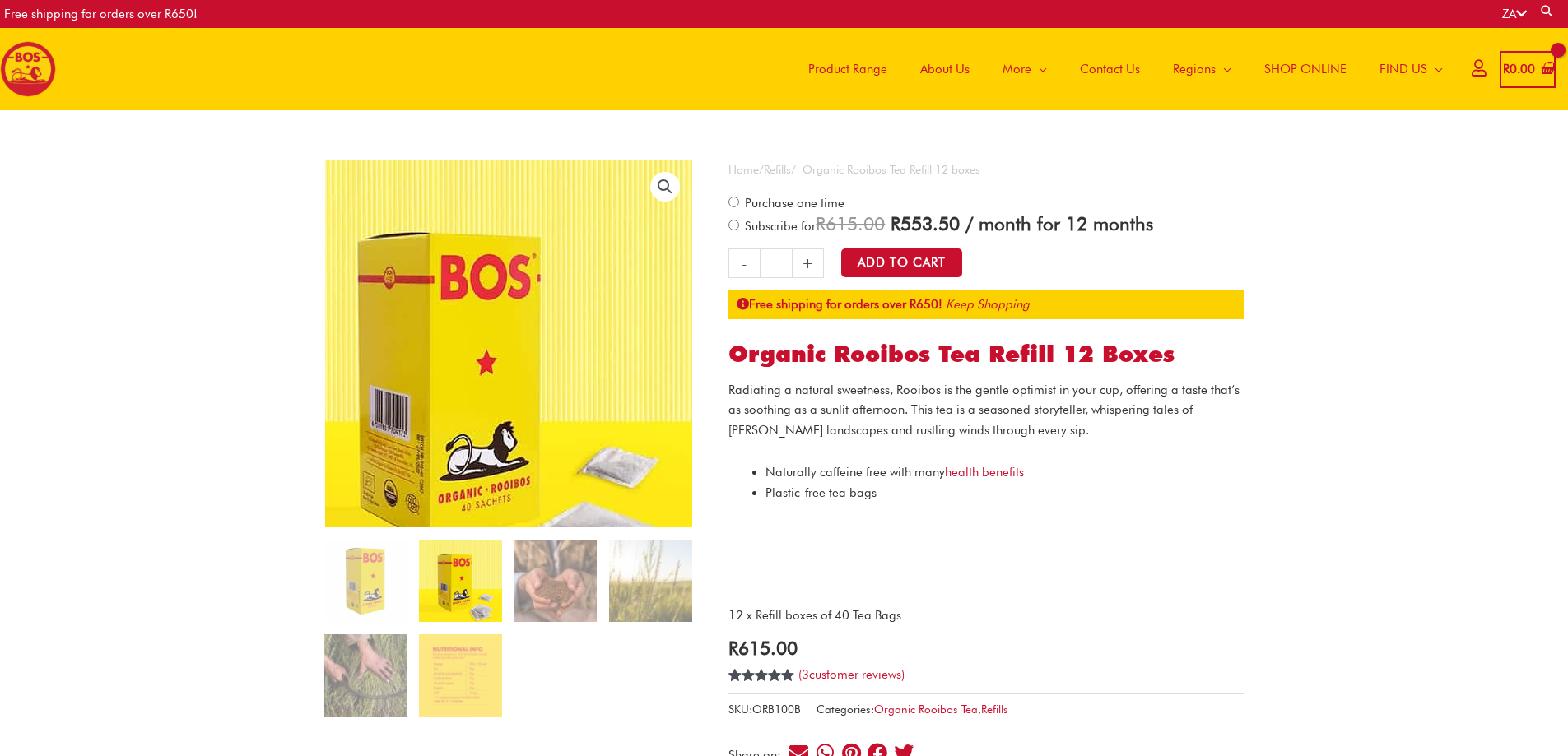
click at [648, 184] on img at bounding box center [480, 376] width 445 height 445
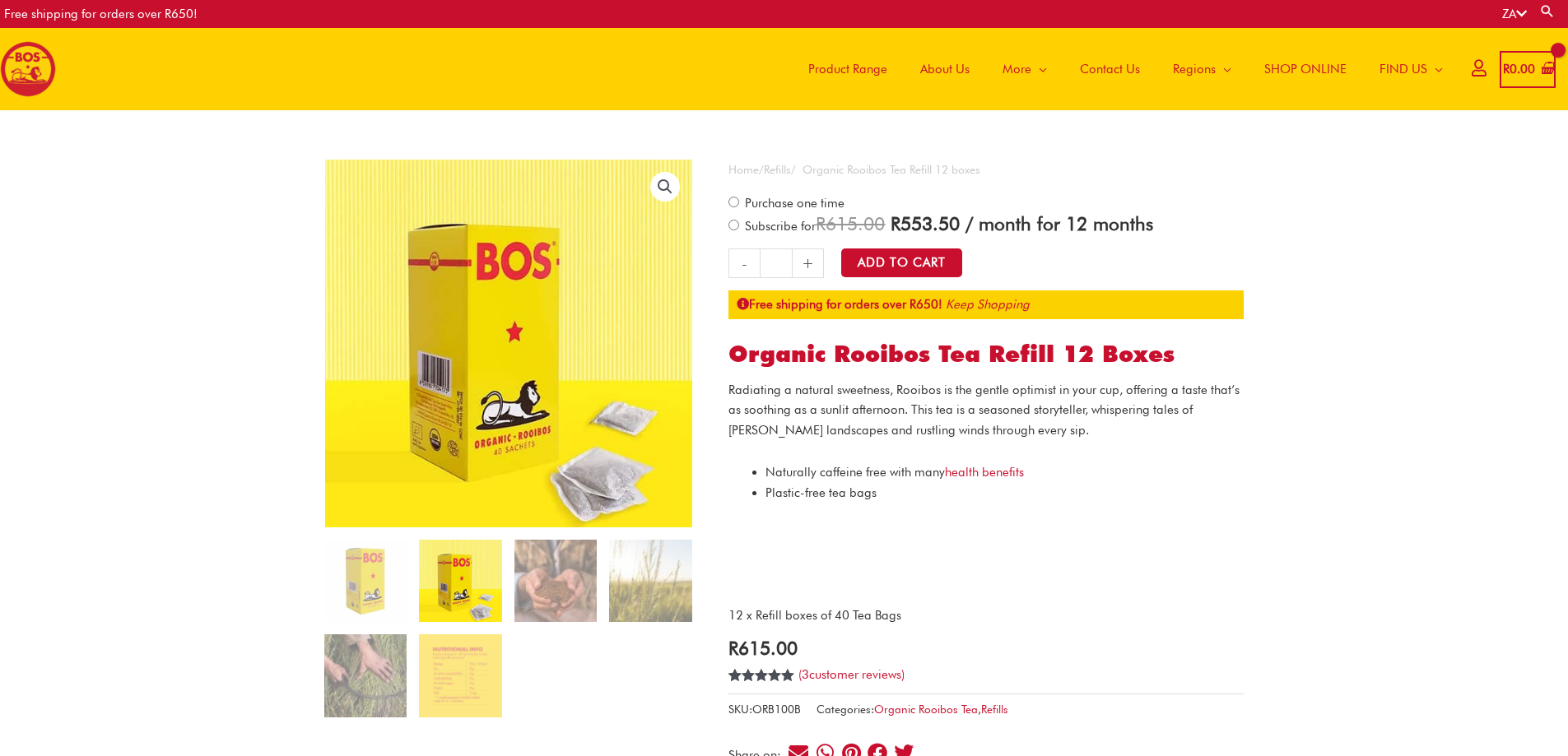
click at [660, 185] on link "🔍" at bounding box center [665, 187] width 30 height 30
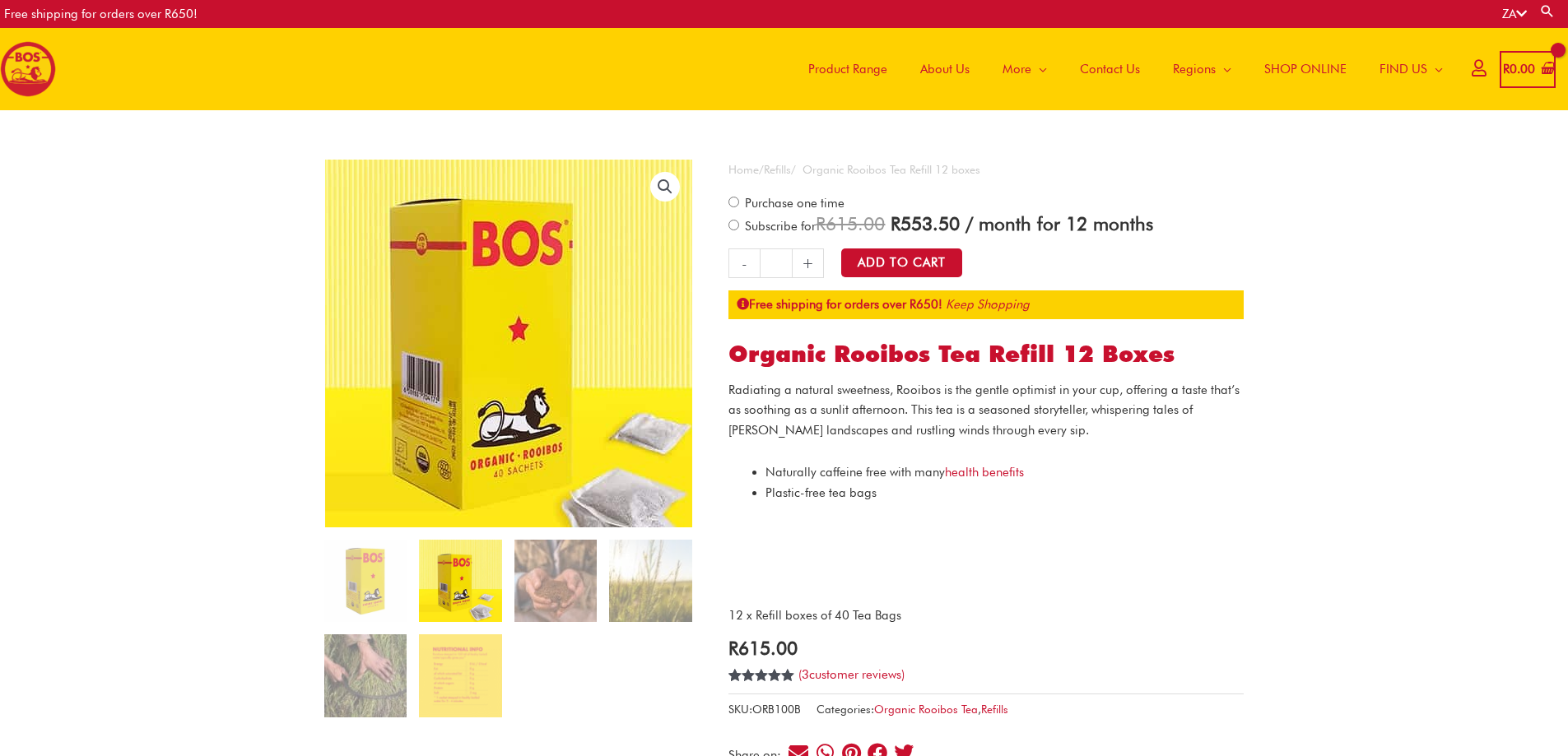
drag, startPoint x: 748, startPoint y: 321, endPoint x: 496, endPoint y: 345, distance: 253.1
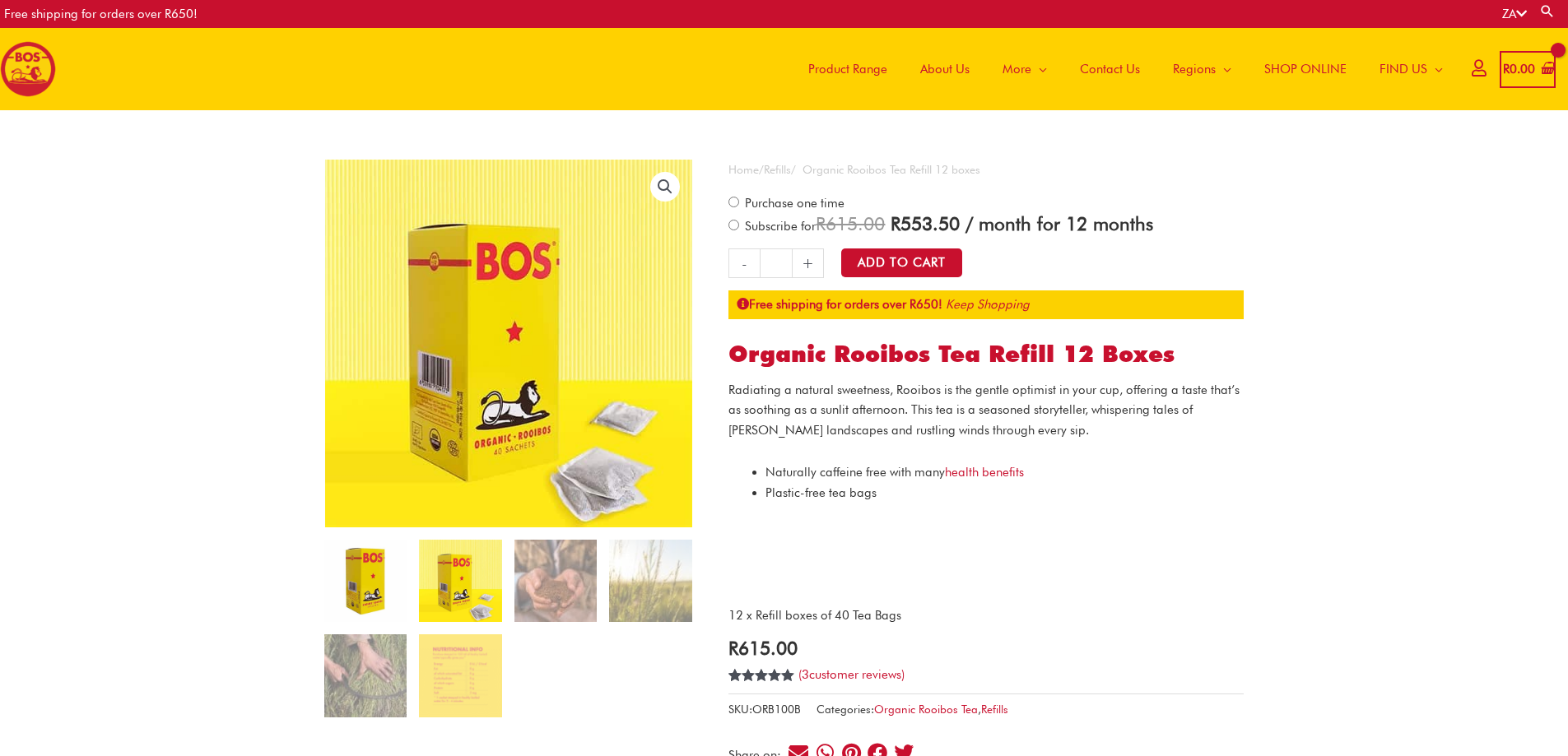
click at [370, 591] on img at bounding box center [365, 580] width 82 height 82
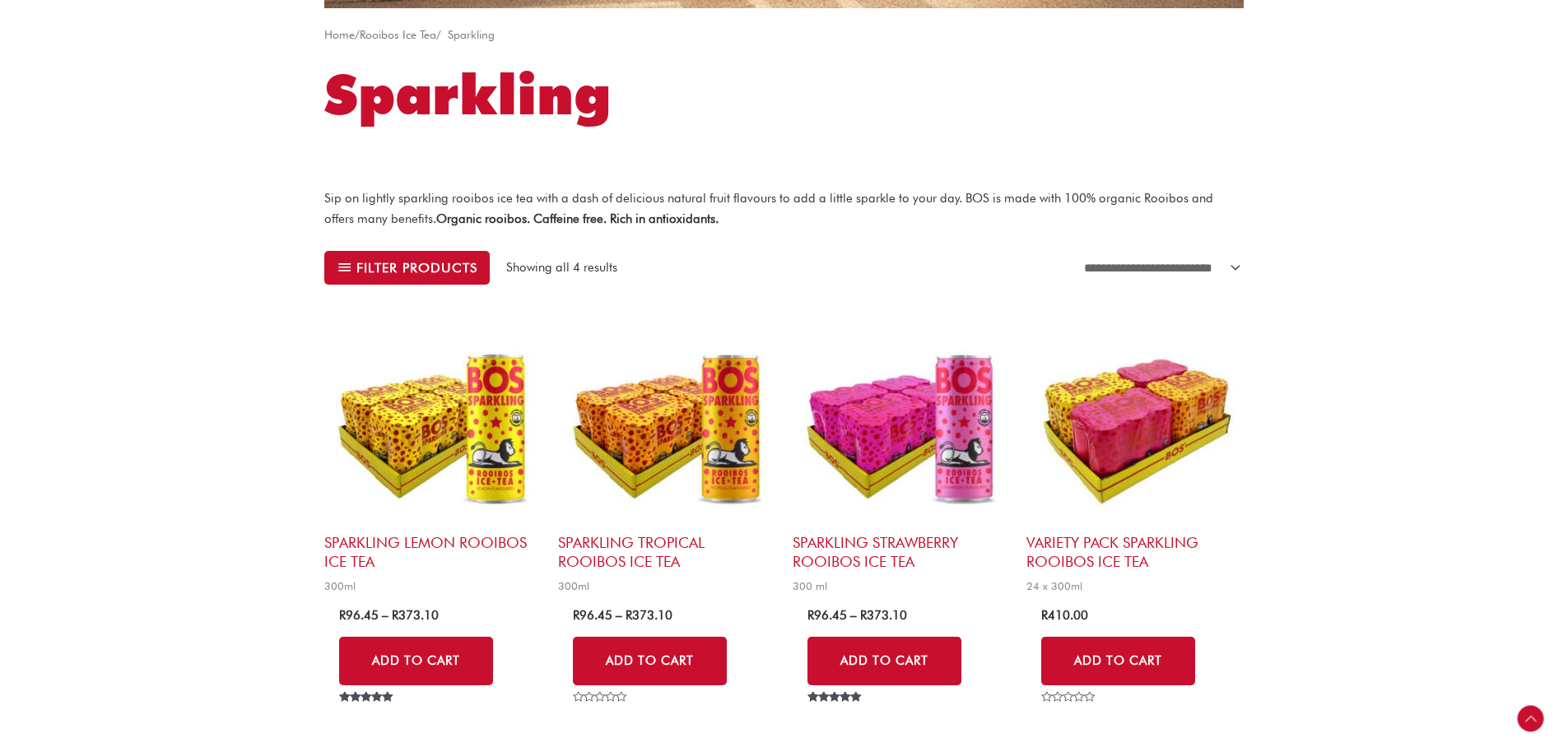
click at [698, 452] on img at bounding box center [667, 424] width 217 height 217
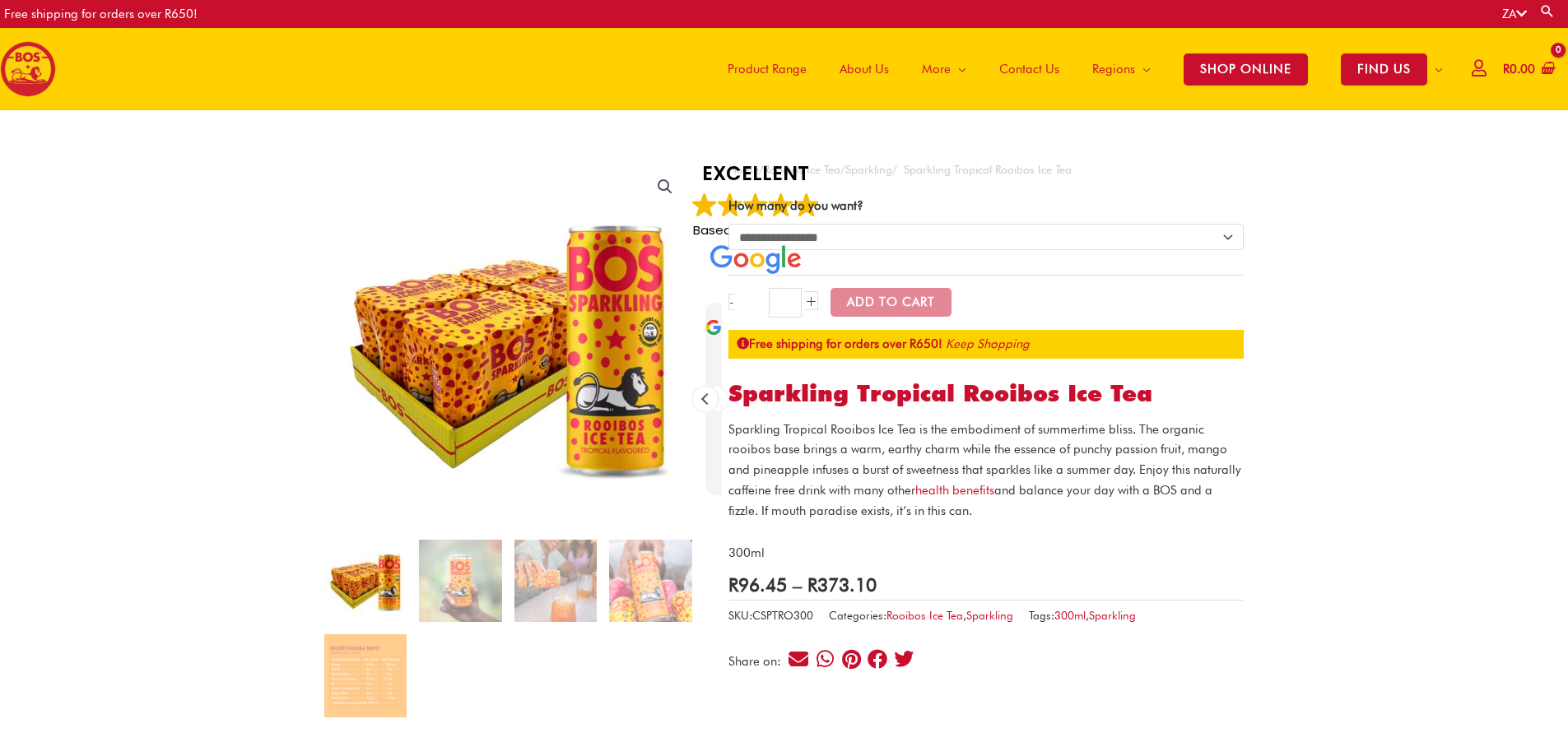
click at [916, 433] on p "Sparkling Tropical Rooibos Ice Tea is the embodiment of summertime bliss. The o…" at bounding box center [986, 470] width 515 height 102
click at [1129, 458] on p "Sparkling Tropical Rooibos Ice Tea is the embodiment of summertime bliss. The o…" at bounding box center [986, 470] width 515 height 102
click at [1130, 476] on p "Sparkling Tropical Rooibos Ice Tea is the embodiment of summertime bliss. The o…" at bounding box center [986, 470] width 515 height 102
click at [778, 512] on p "Sparkling Tropical Rooibos Ice Tea is the embodiment of summertime bliss. The o…" at bounding box center [986, 470] width 515 height 102
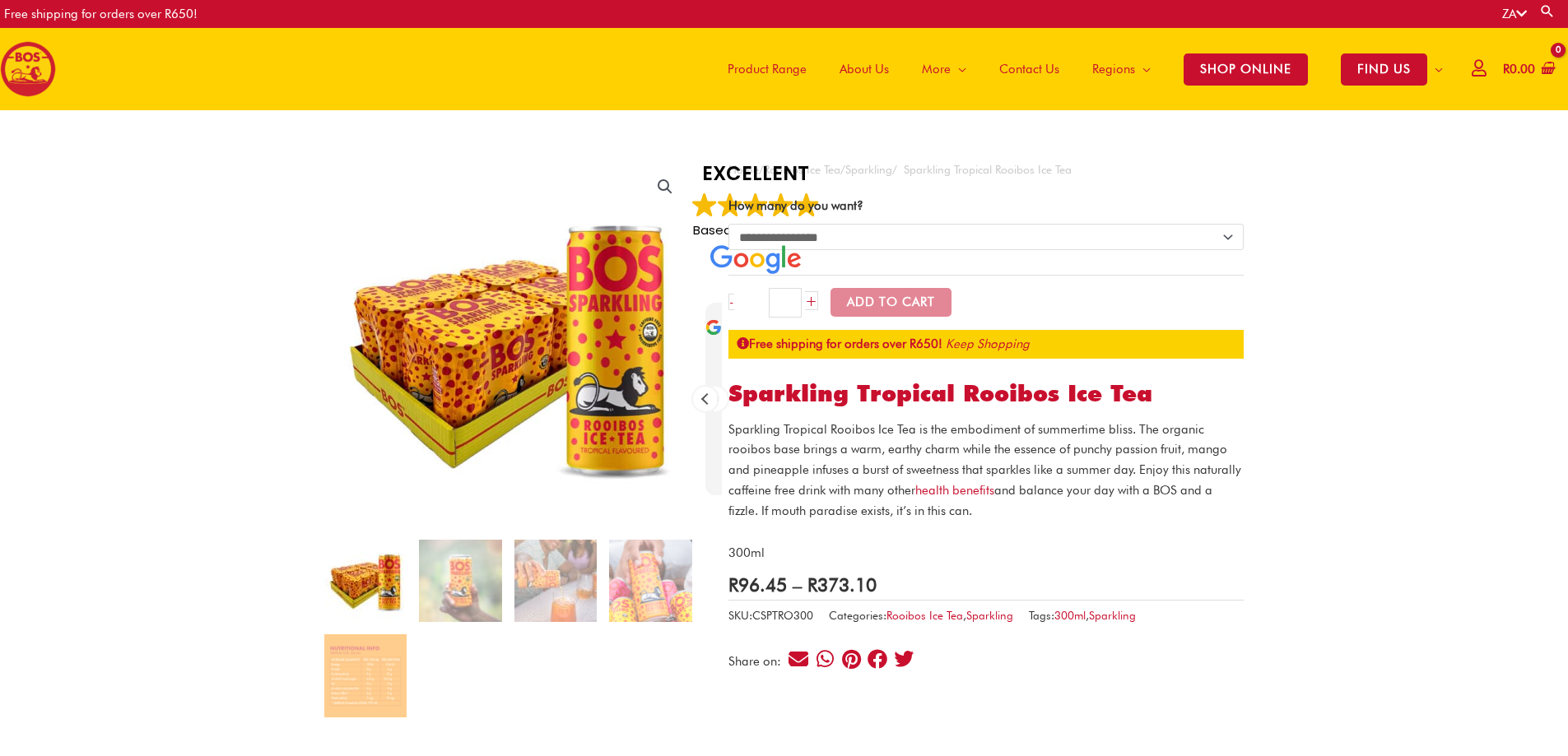
click at [979, 518] on p "Sparkling Tropical Rooibos Ice Tea is the embodiment of summertime bliss. The o…" at bounding box center [986, 470] width 515 height 102
copy div "is the embodiment of summertime bliss. The organic rooibos base brings a warm, …"
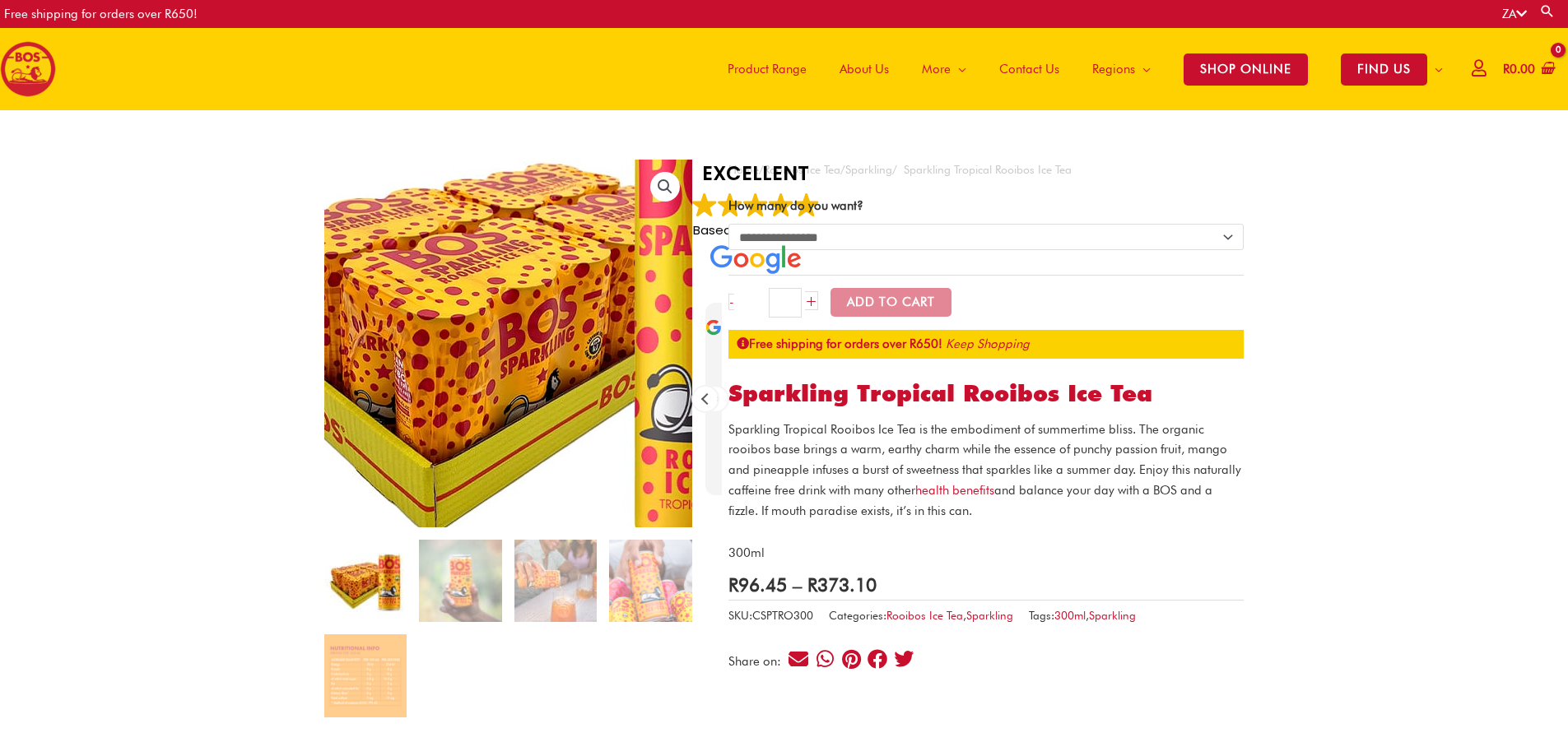
click at [481, 383] on img at bounding box center [530, 312] width 658 height 658
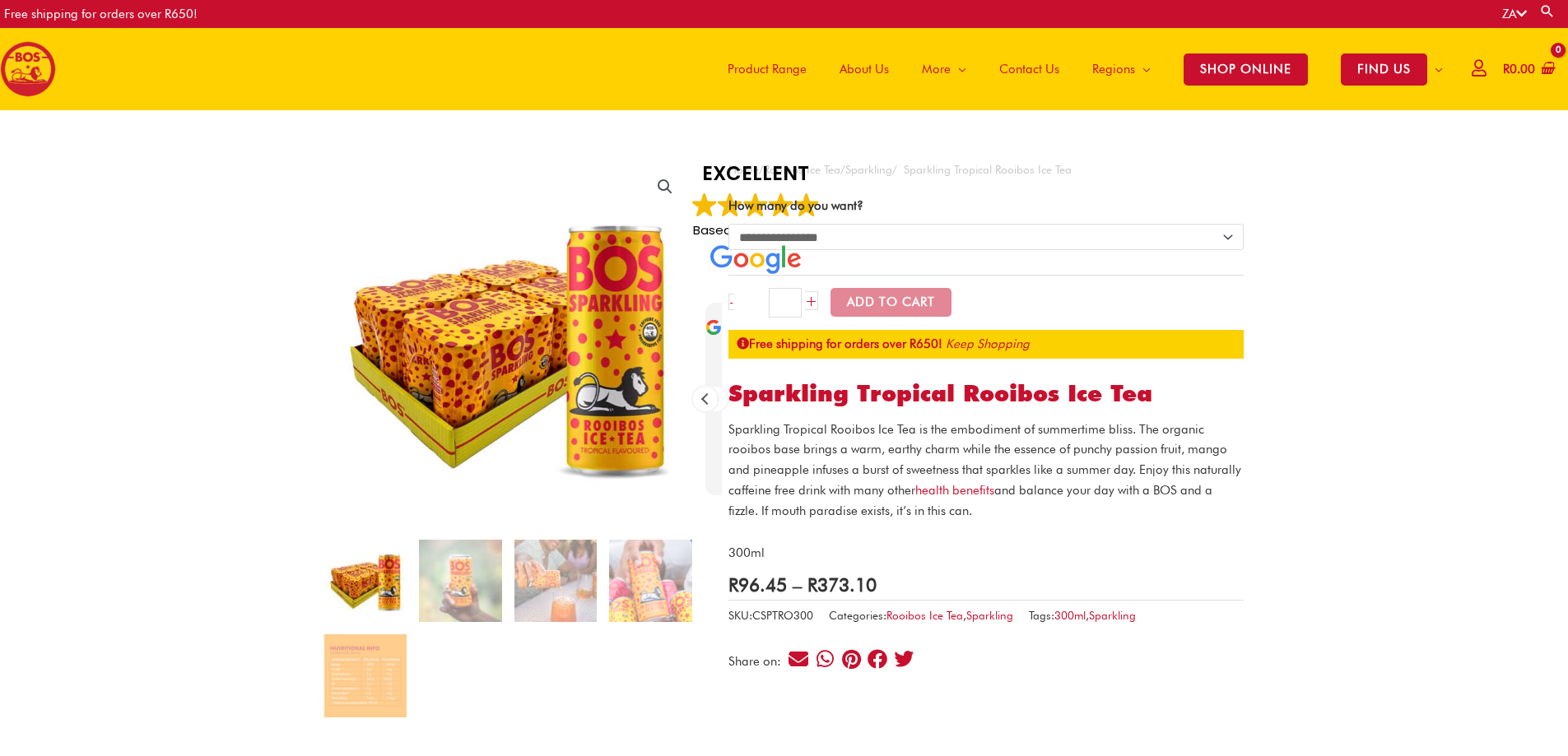
click at [661, 184] on link "🔍" at bounding box center [665, 187] width 30 height 30
click at [450, 560] on img at bounding box center [459, 580] width 82 height 82
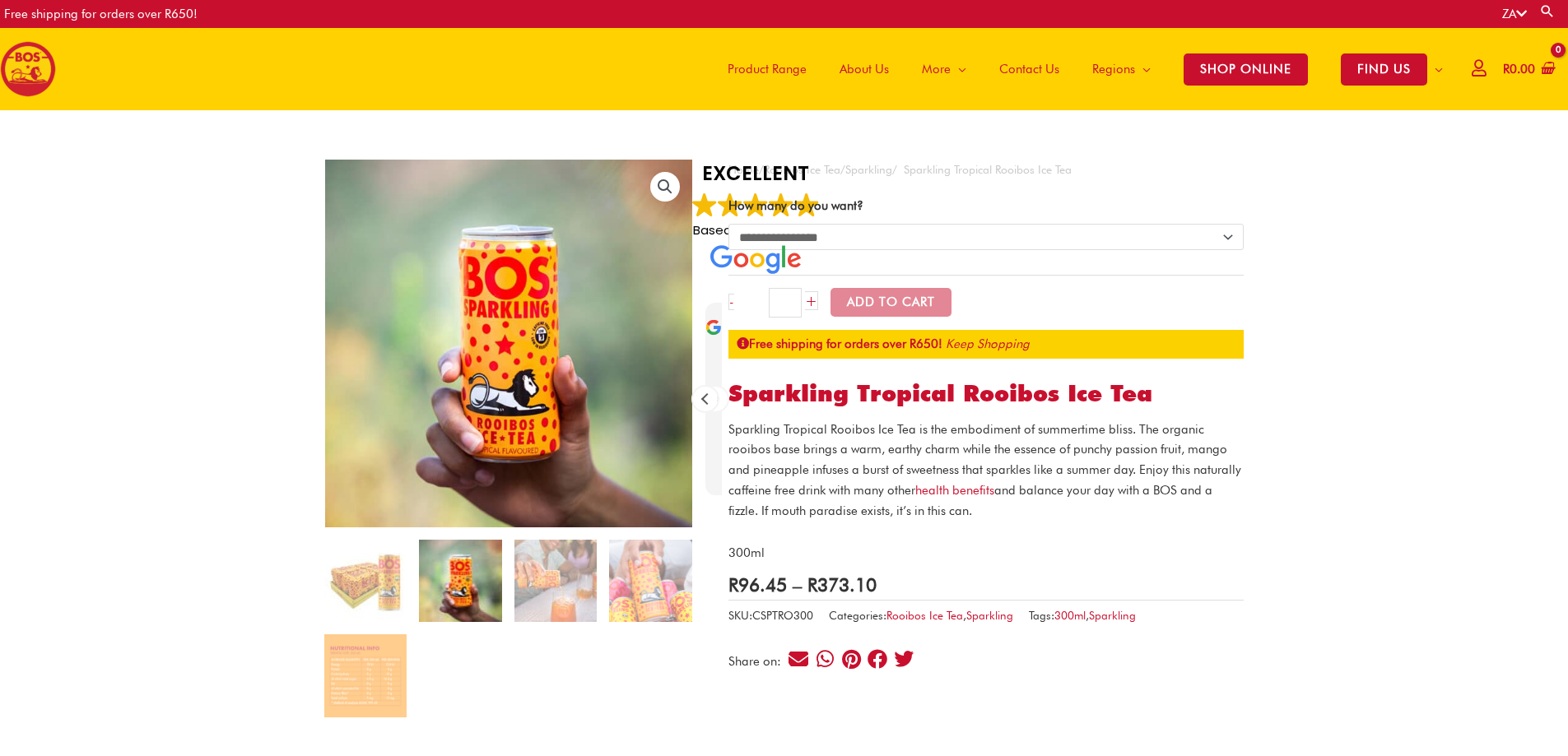
click at [666, 182] on link "🔍" at bounding box center [665, 187] width 30 height 30
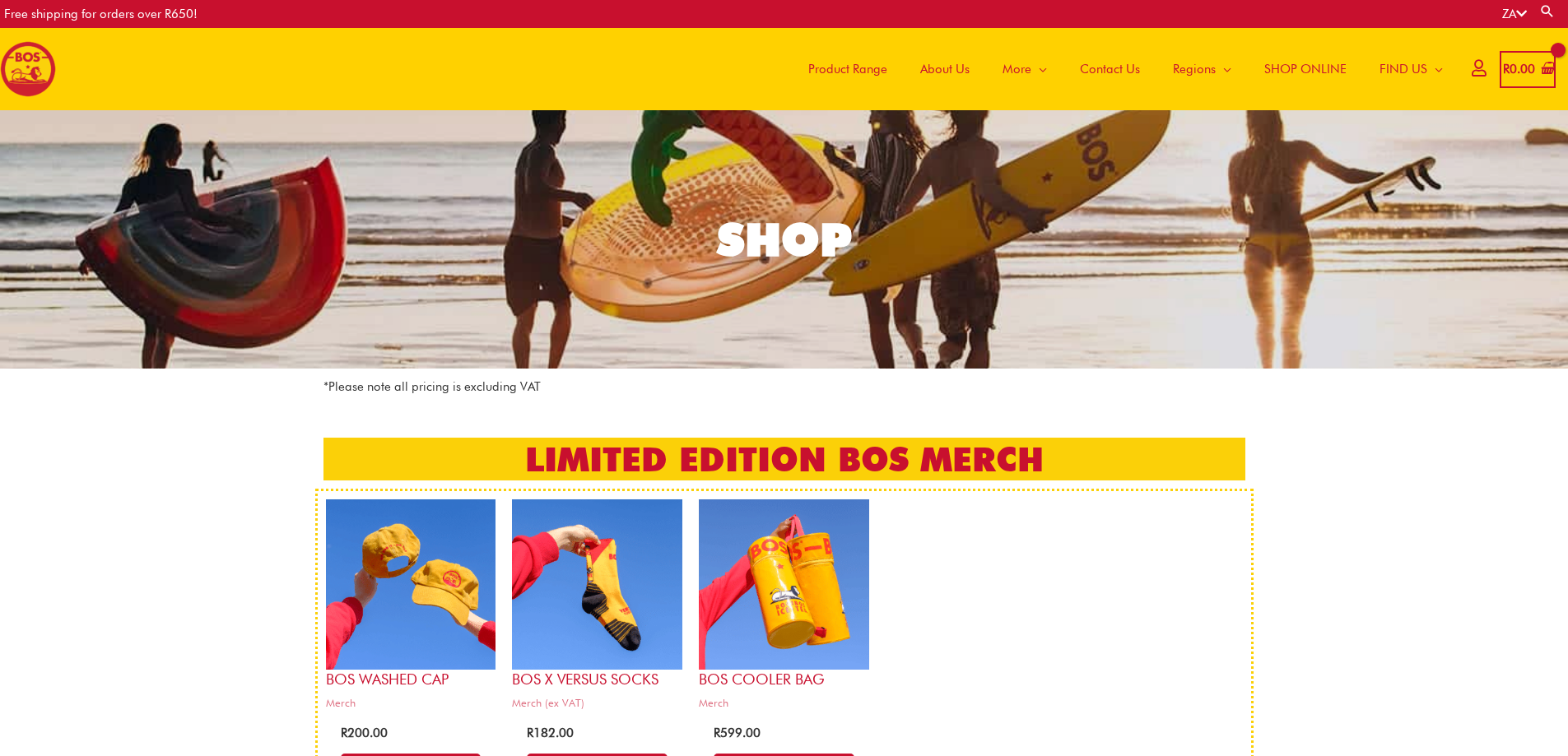
scroll to position [383, 0]
